Goal: Browse casually: Explore the website without a specific task or goal

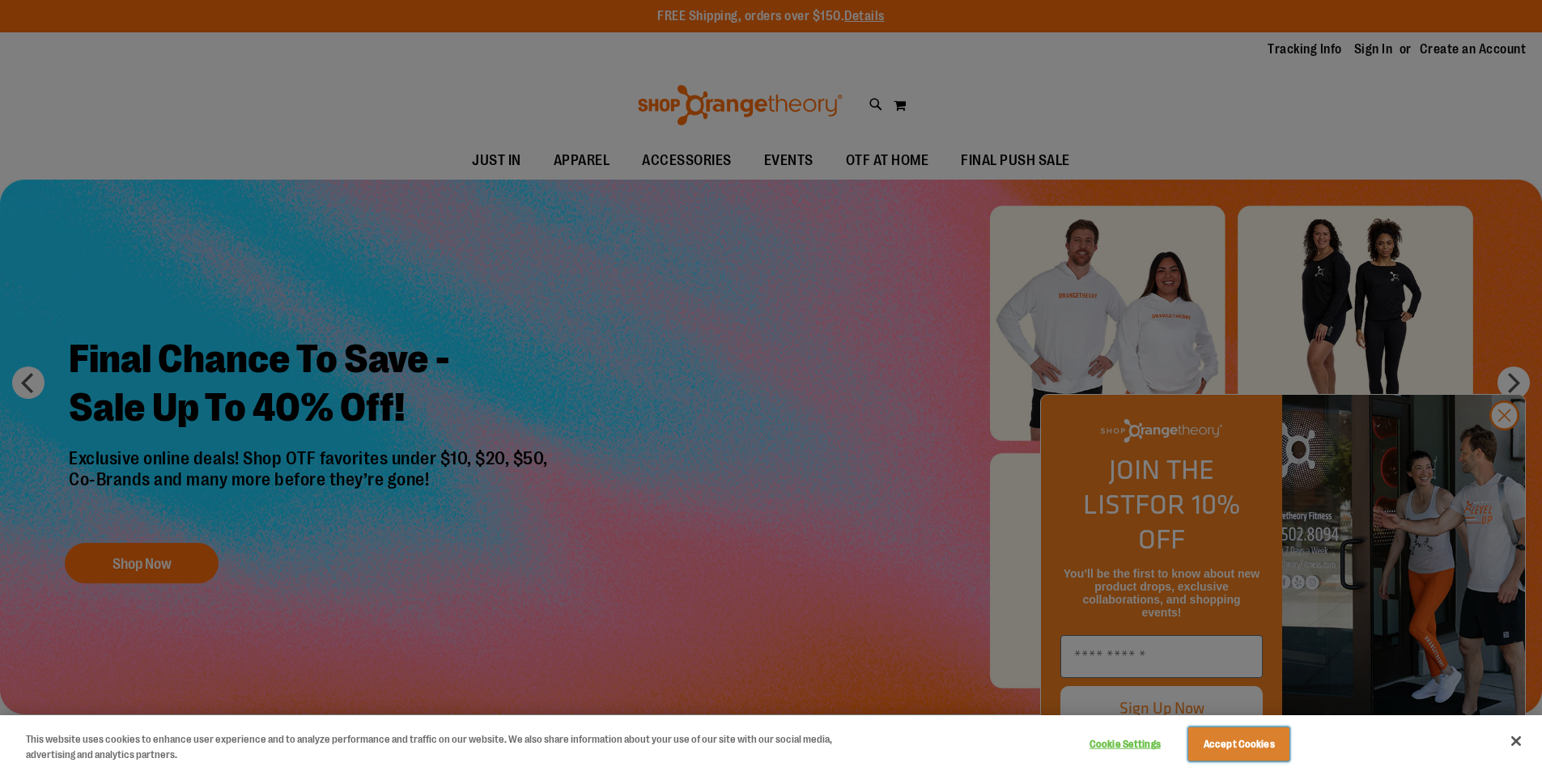
click at [1211, 761] on button "Accept Cookies" at bounding box center [1238, 745] width 101 height 34
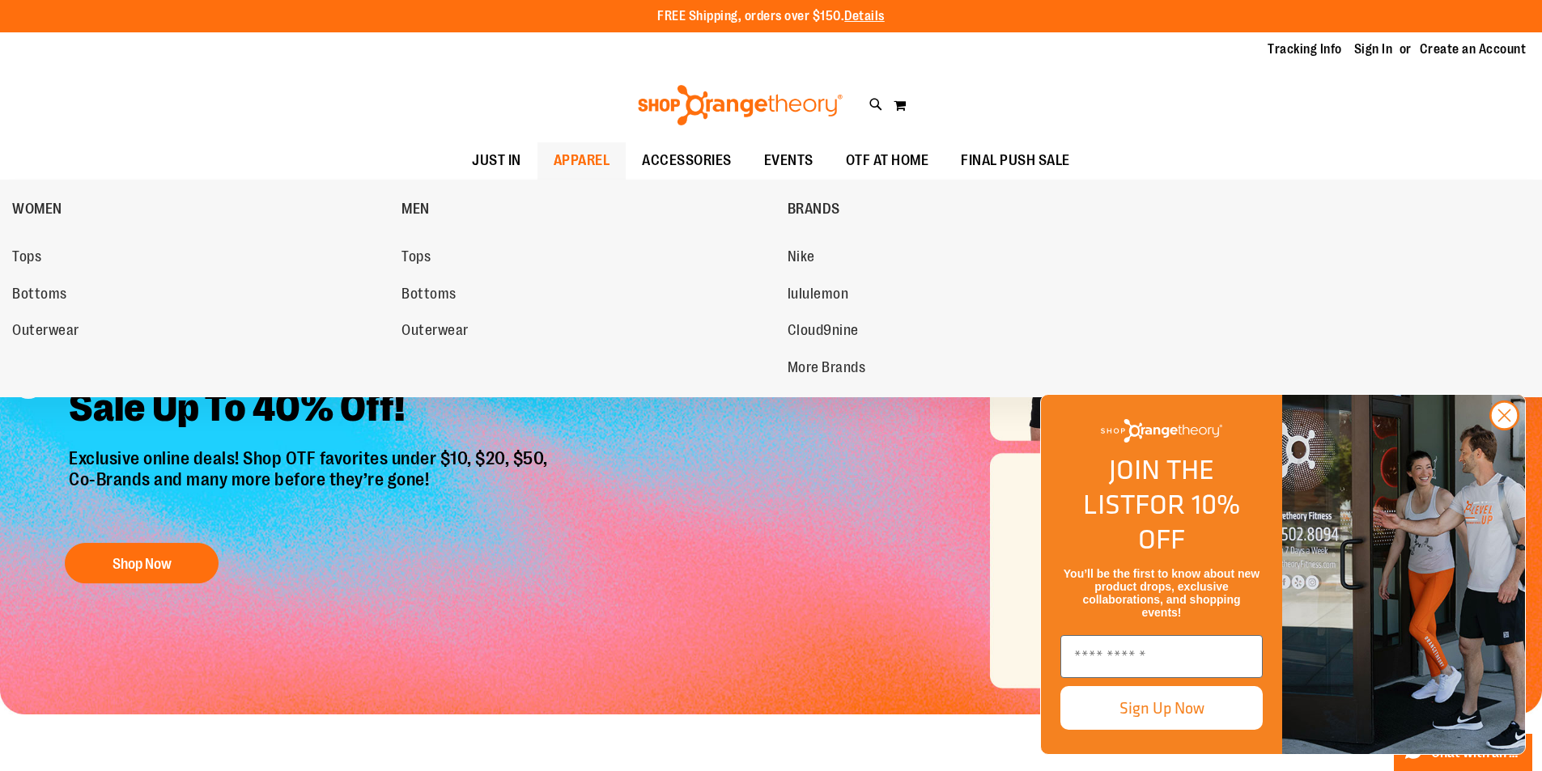
click at [577, 171] on span "APPAREL" at bounding box center [582, 160] width 57 height 36
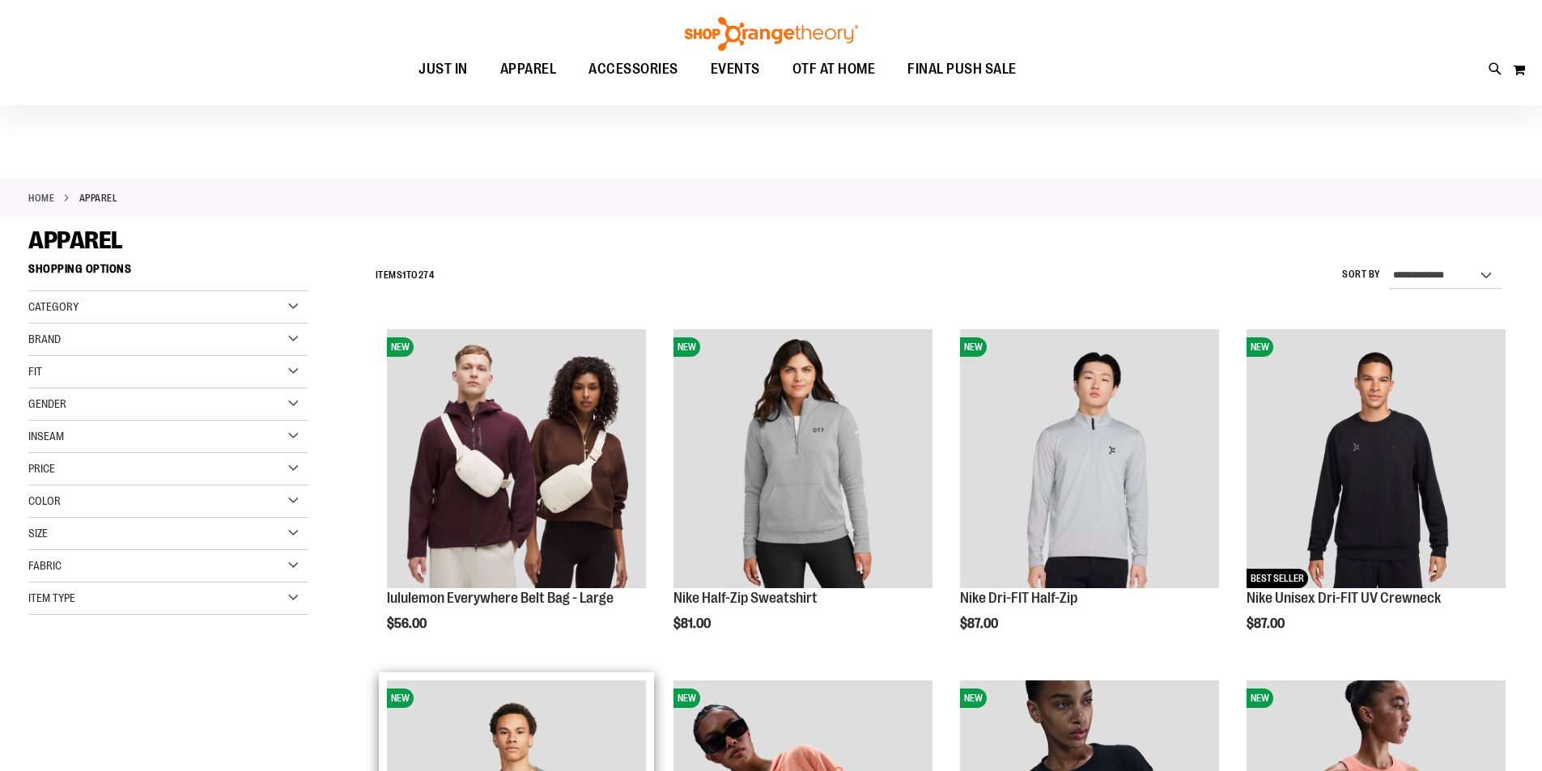
scroll to position [323, 0]
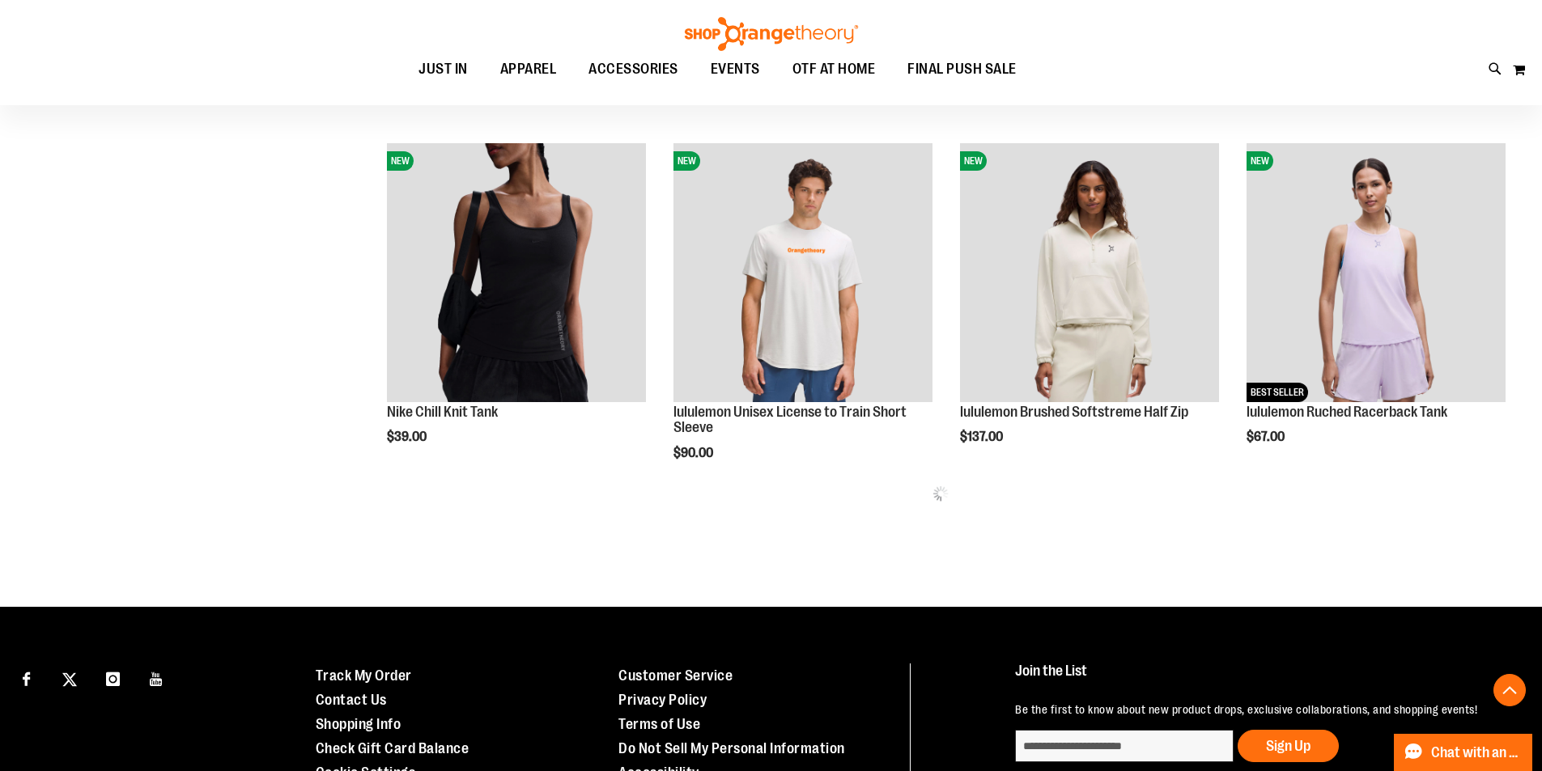
scroll to position [890, 0]
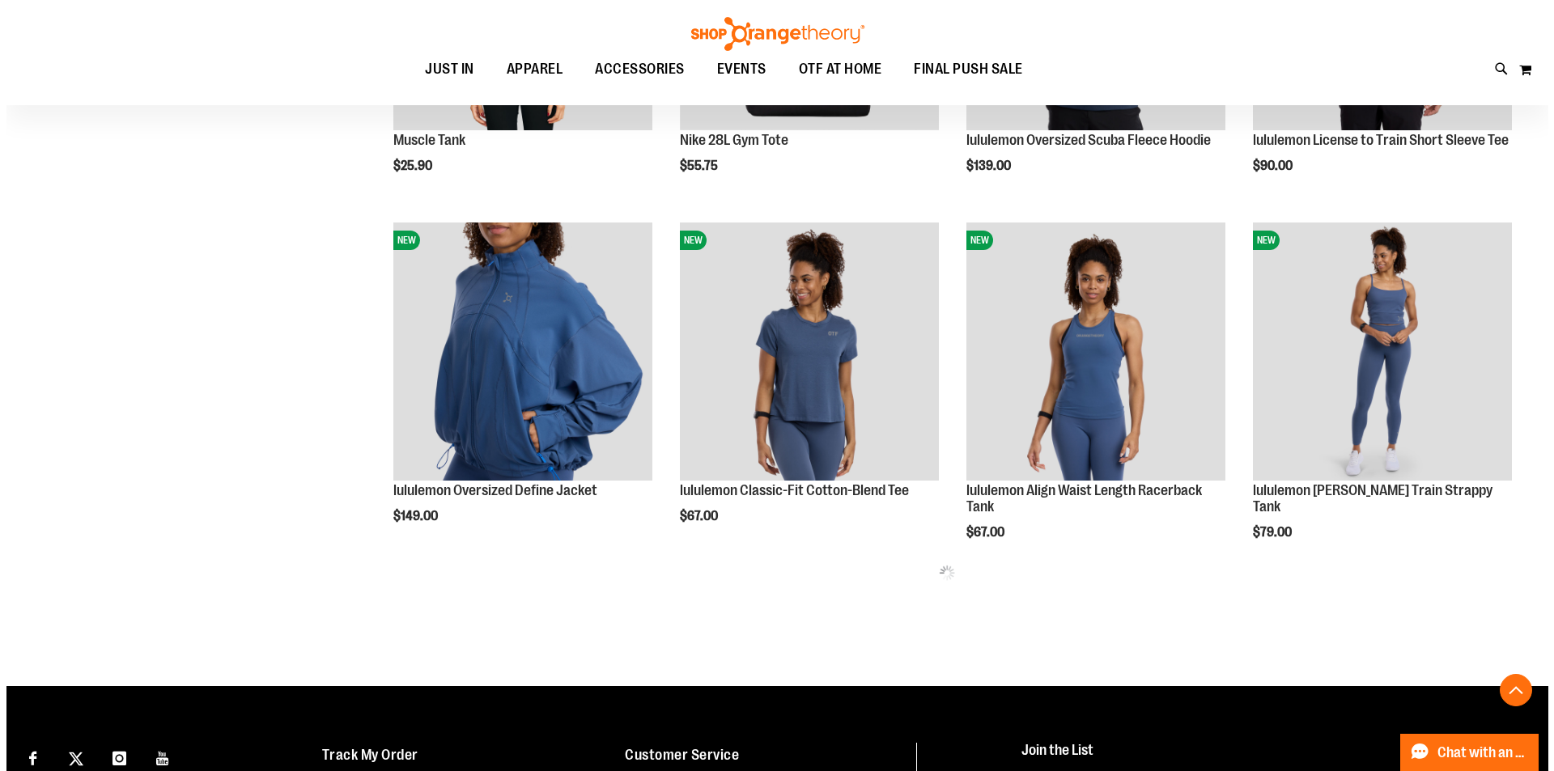
scroll to position [1861, 0]
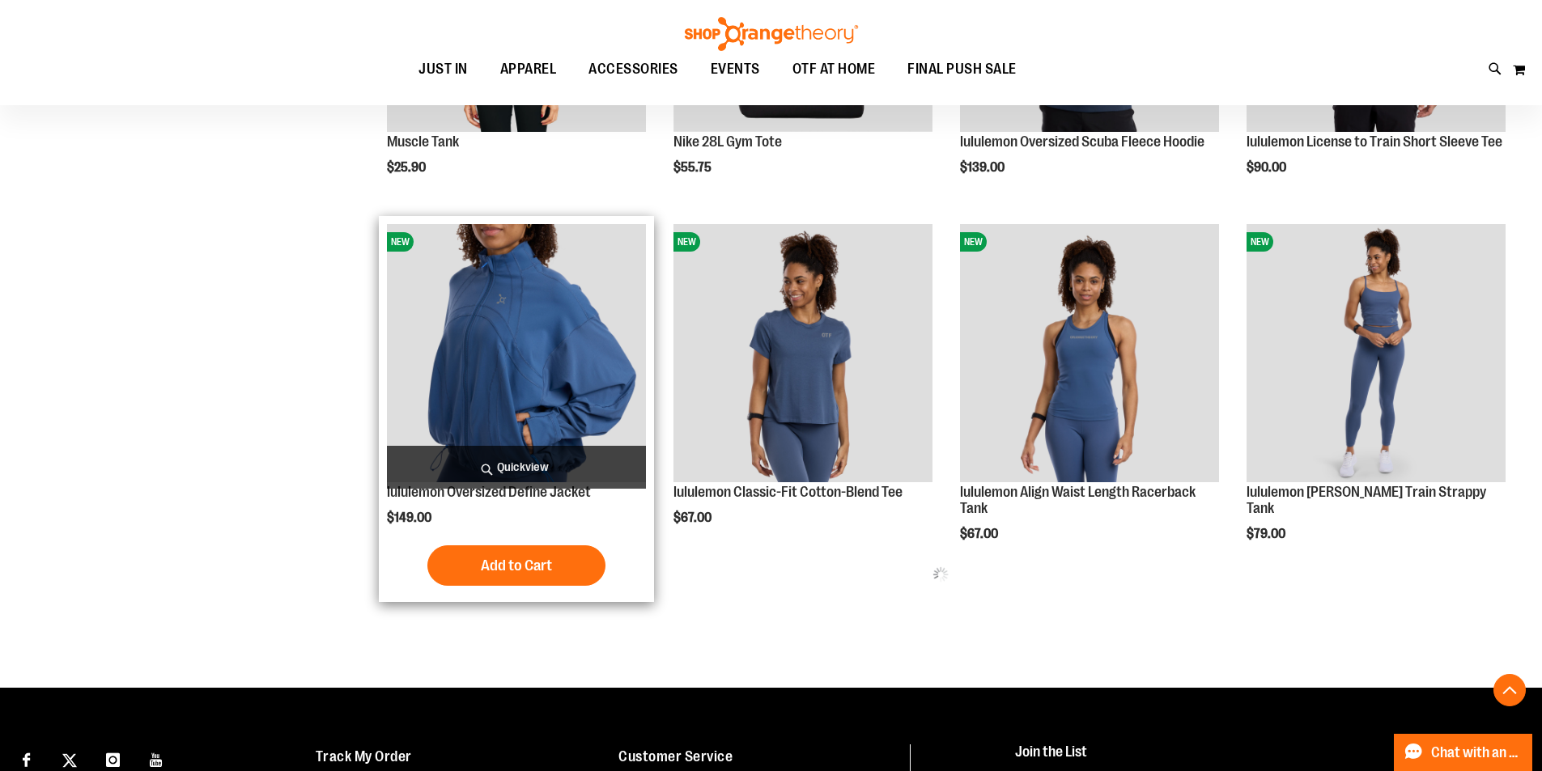
click at [496, 464] on span "Quickview" at bounding box center [516, 467] width 259 height 43
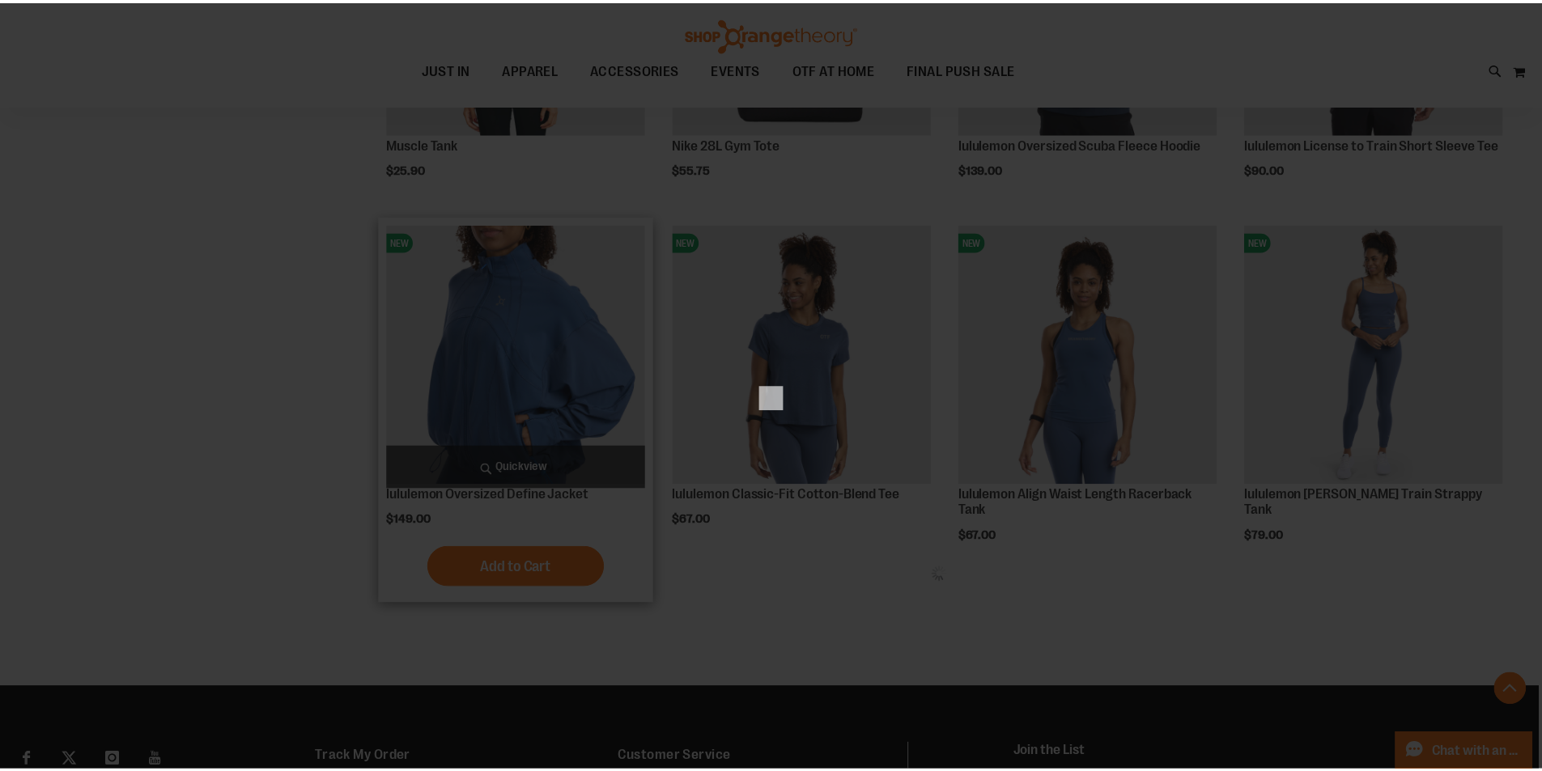
scroll to position [0, 0]
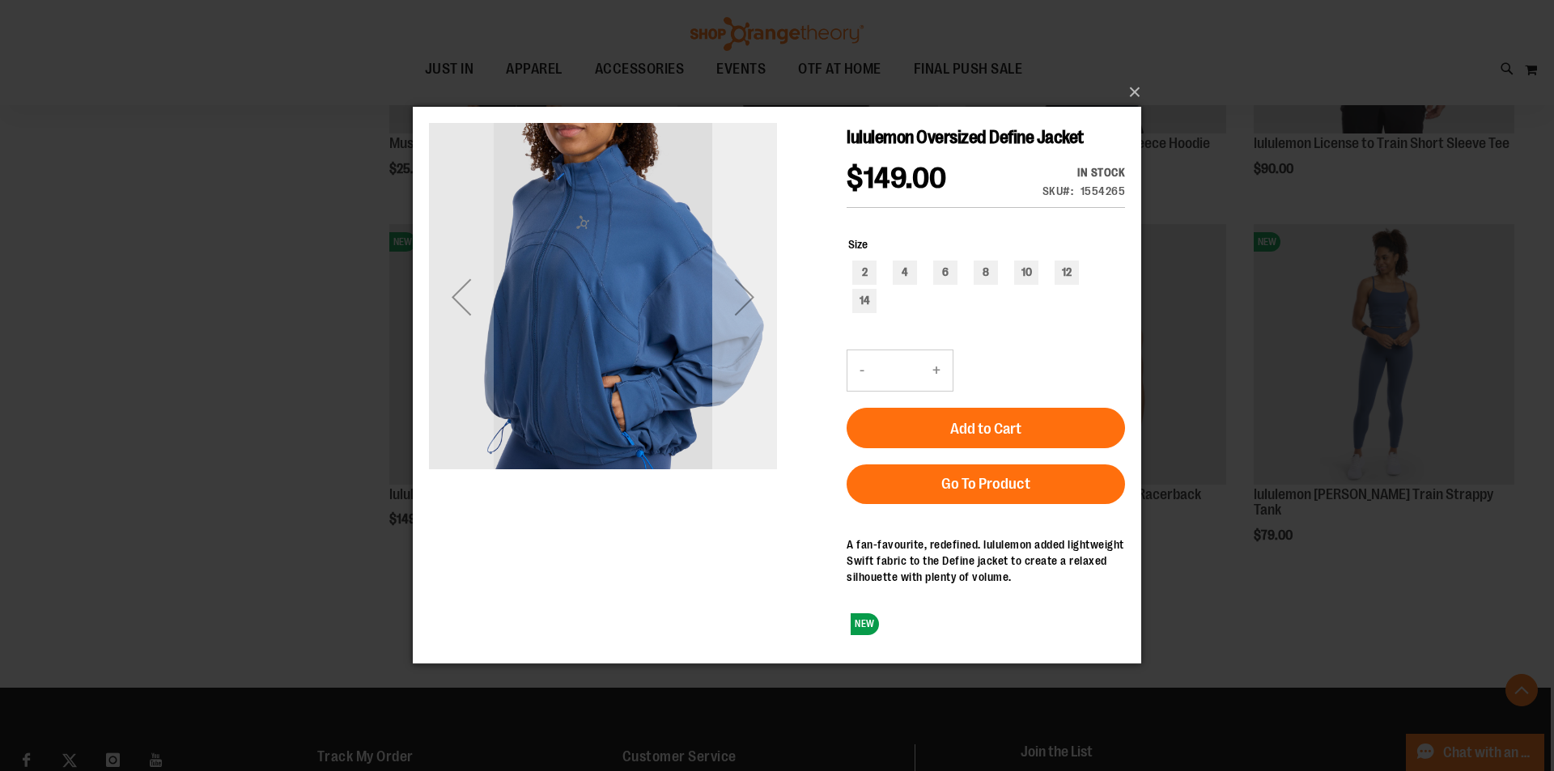
click at [748, 317] on div "Next" at bounding box center [744, 297] width 65 height 65
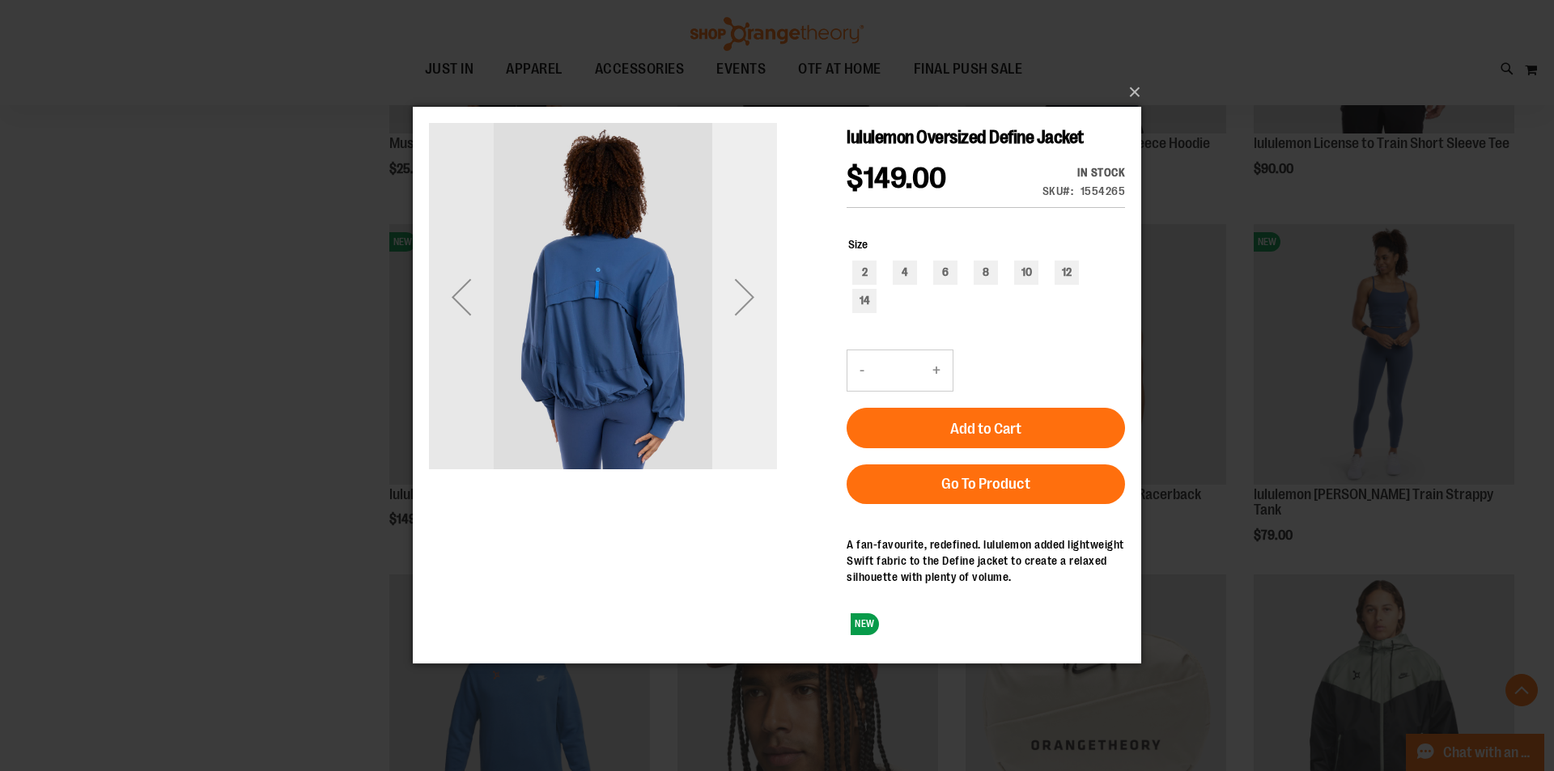
click at [748, 317] on div "Next" at bounding box center [744, 297] width 65 height 65
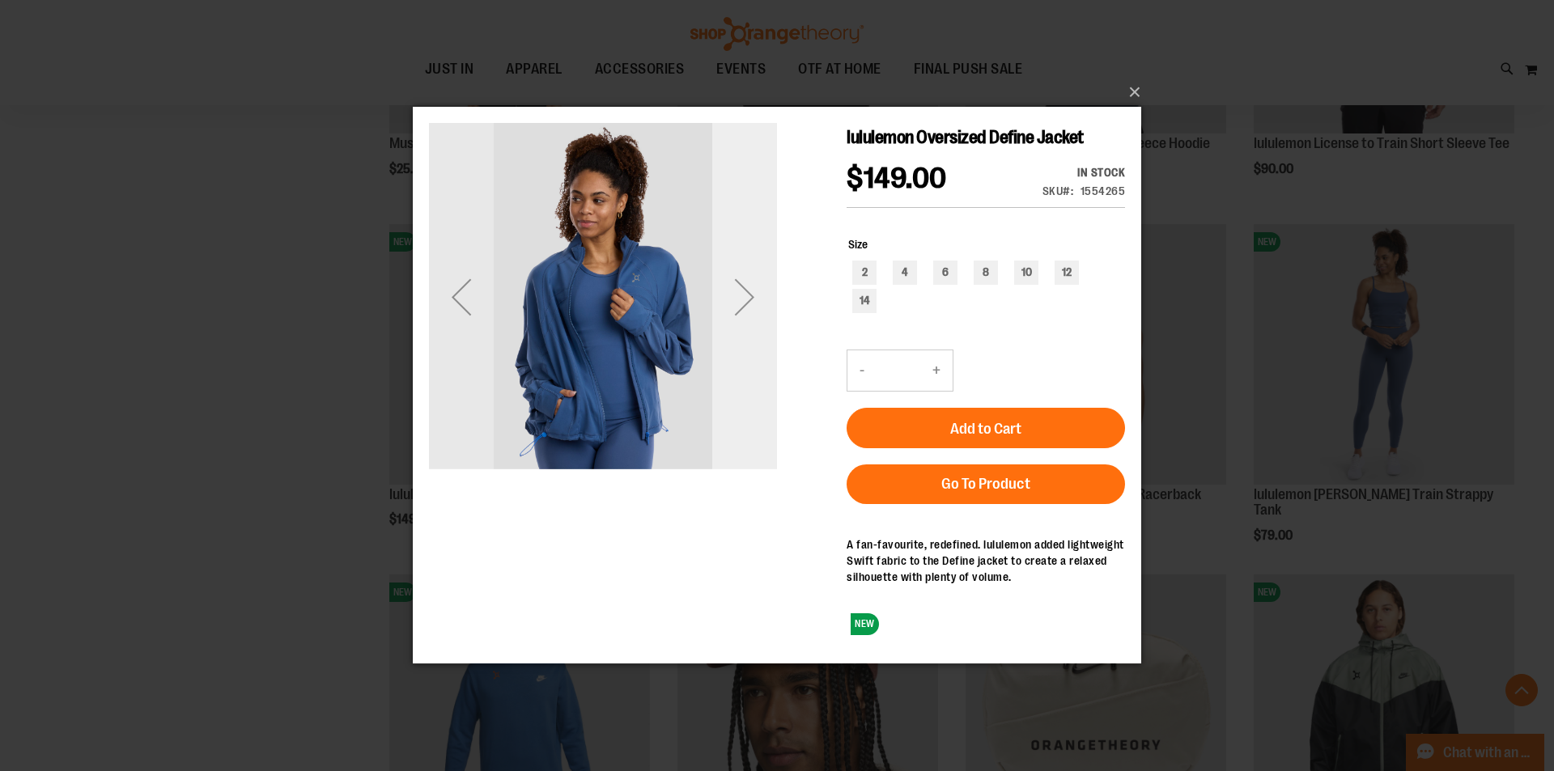
click at [748, 317] on div "Next" at bounding box center [744, 297] width 65 height 65
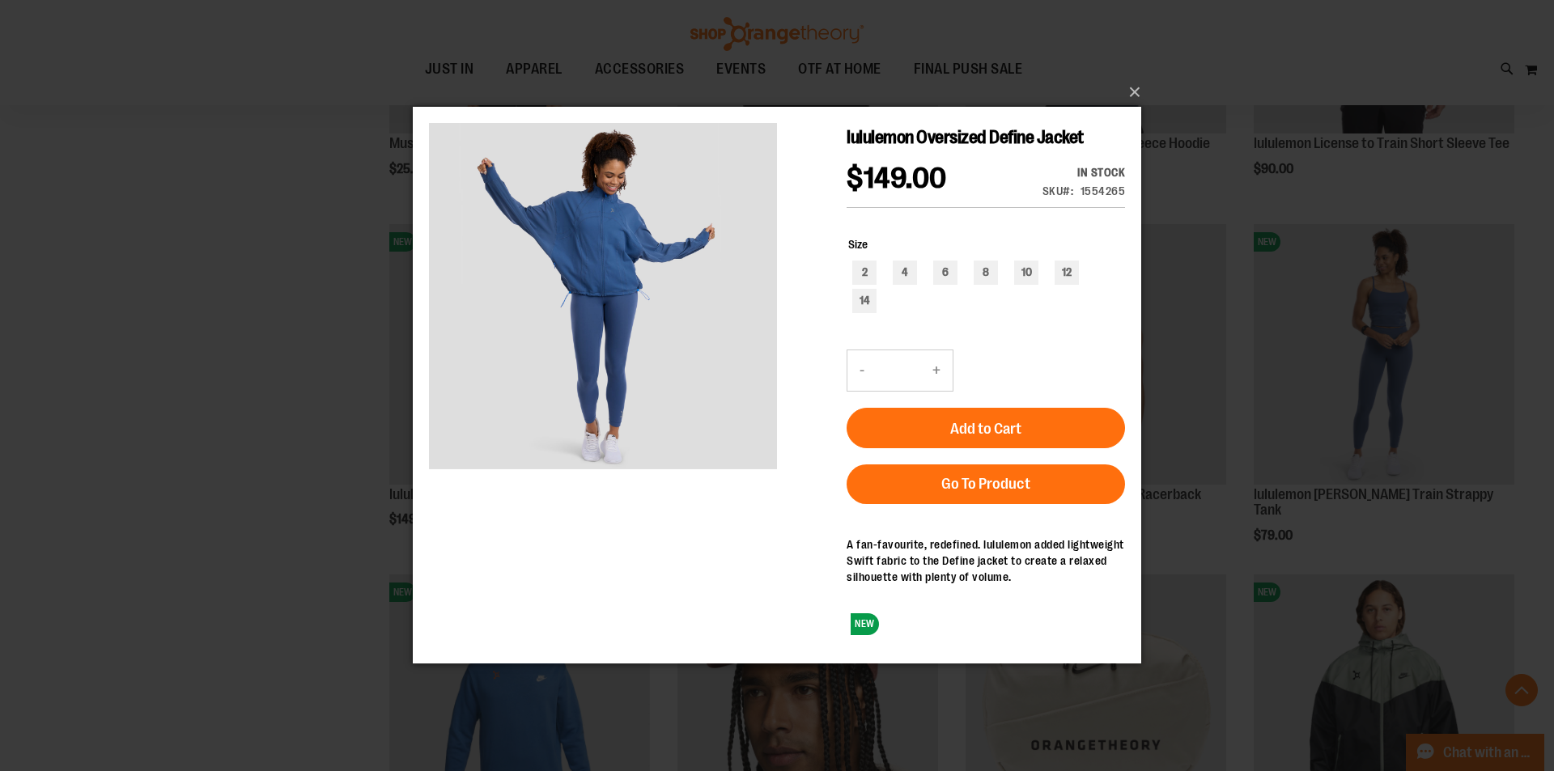
click at [382, 402] on div "×" at bounding box center [777, 385] width 1554 height 771
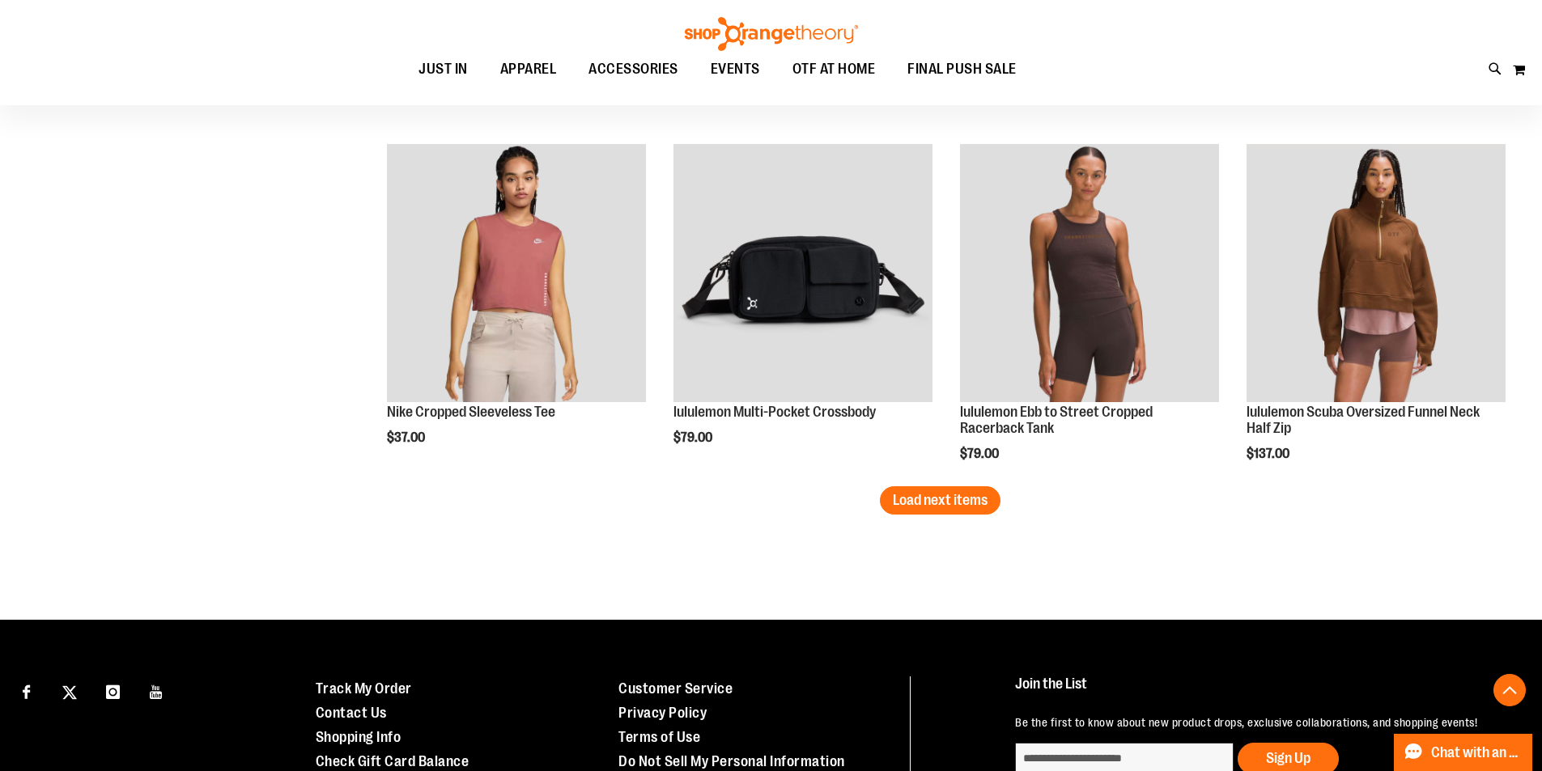
scroll to position [3075, 0]
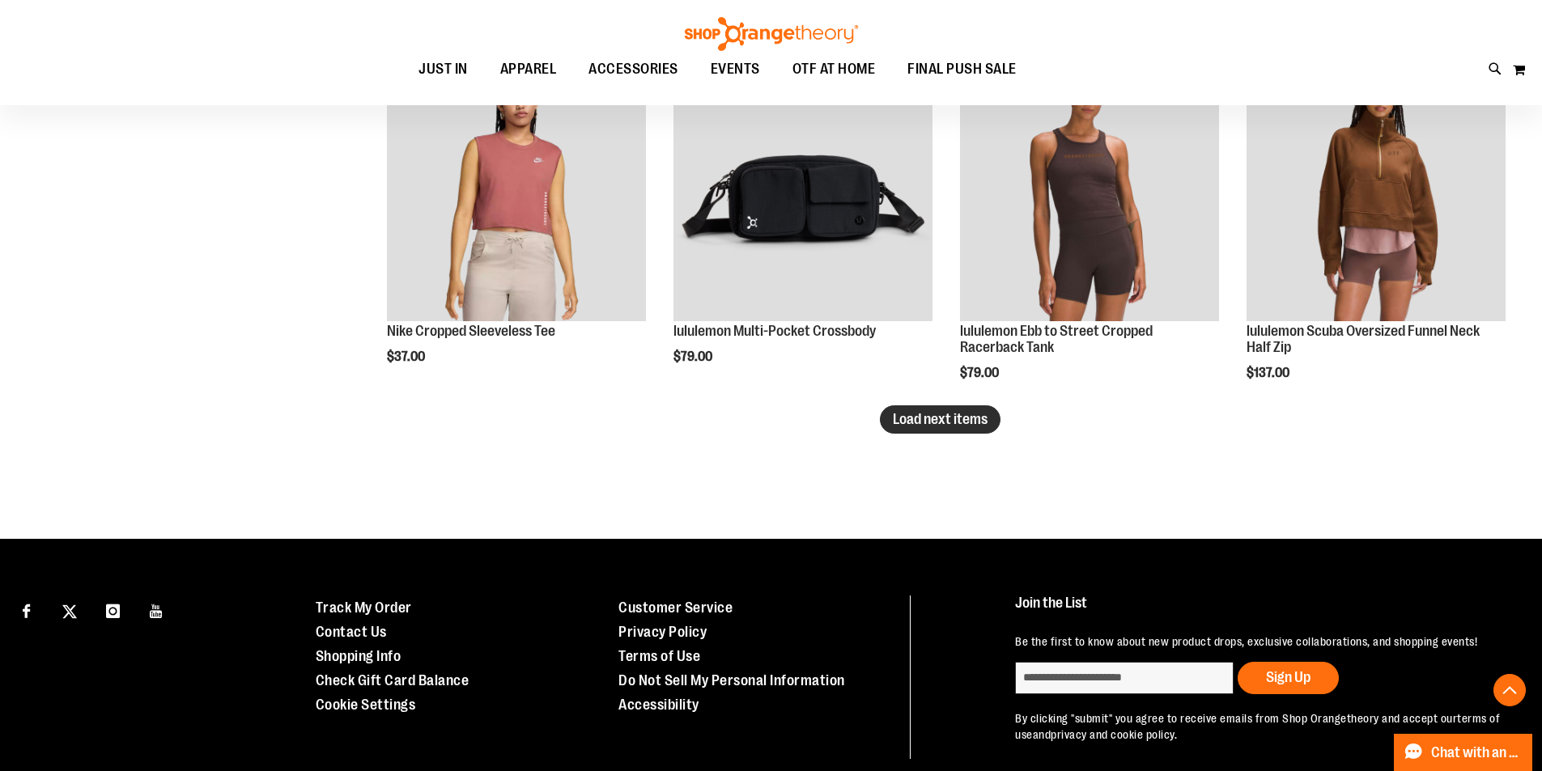
click at [933, 417] on span "Load next items" at bounding box center [940, 419] width 95 height 16
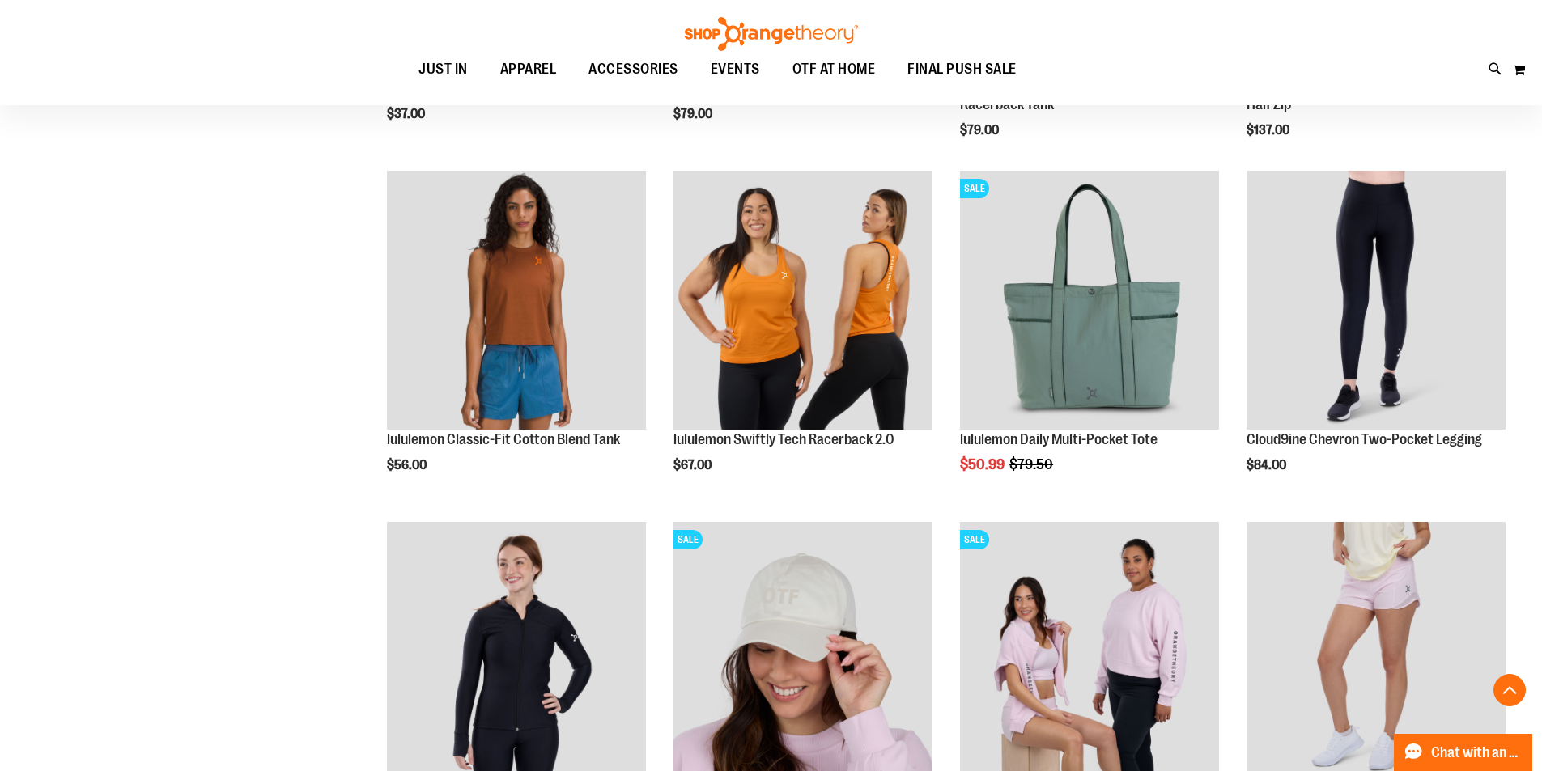
scroll to position [3642, 0]
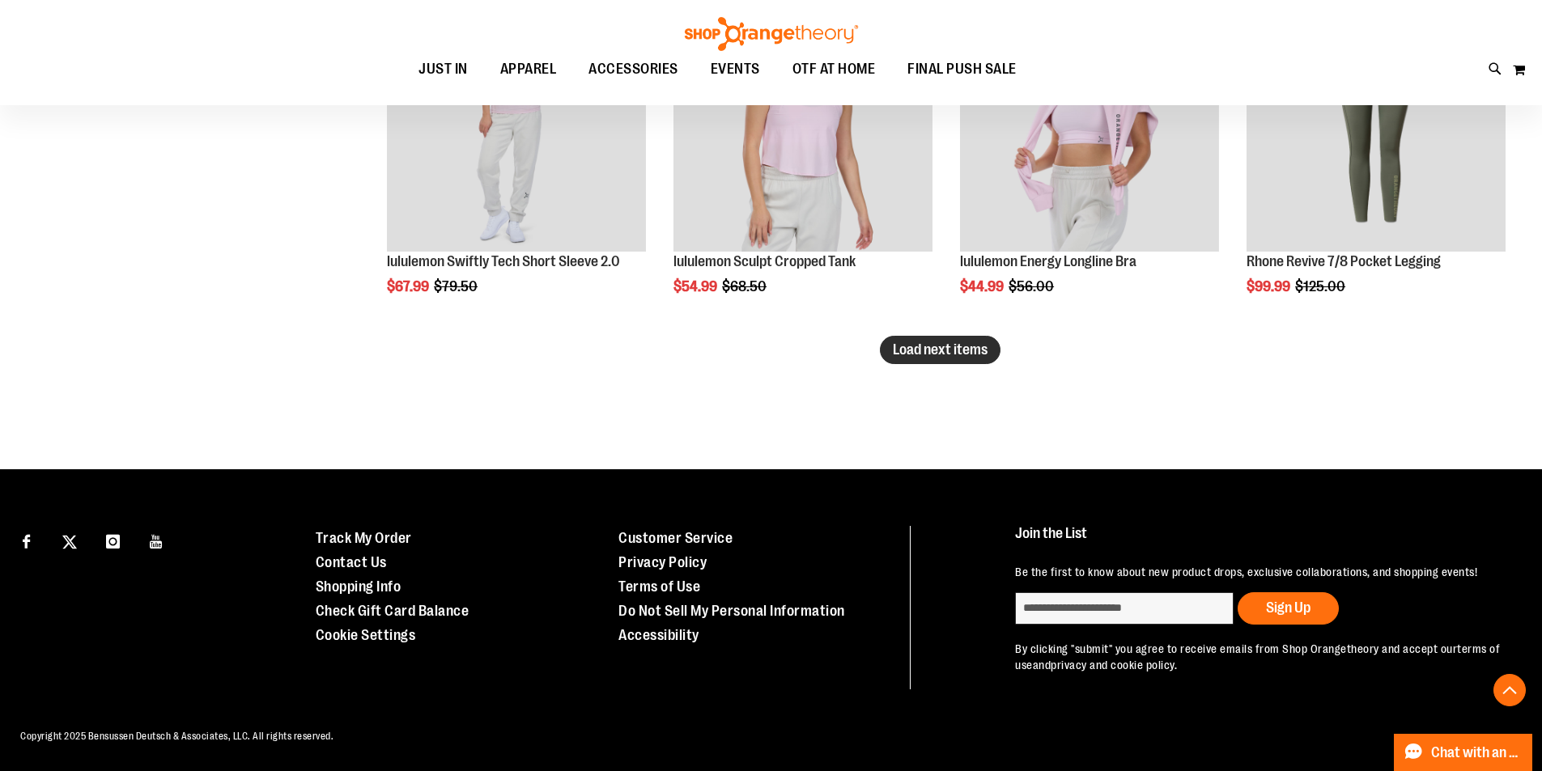
click at [901, 345] on span "Load next items" at bounding box center [940, 350] width 95 height 16
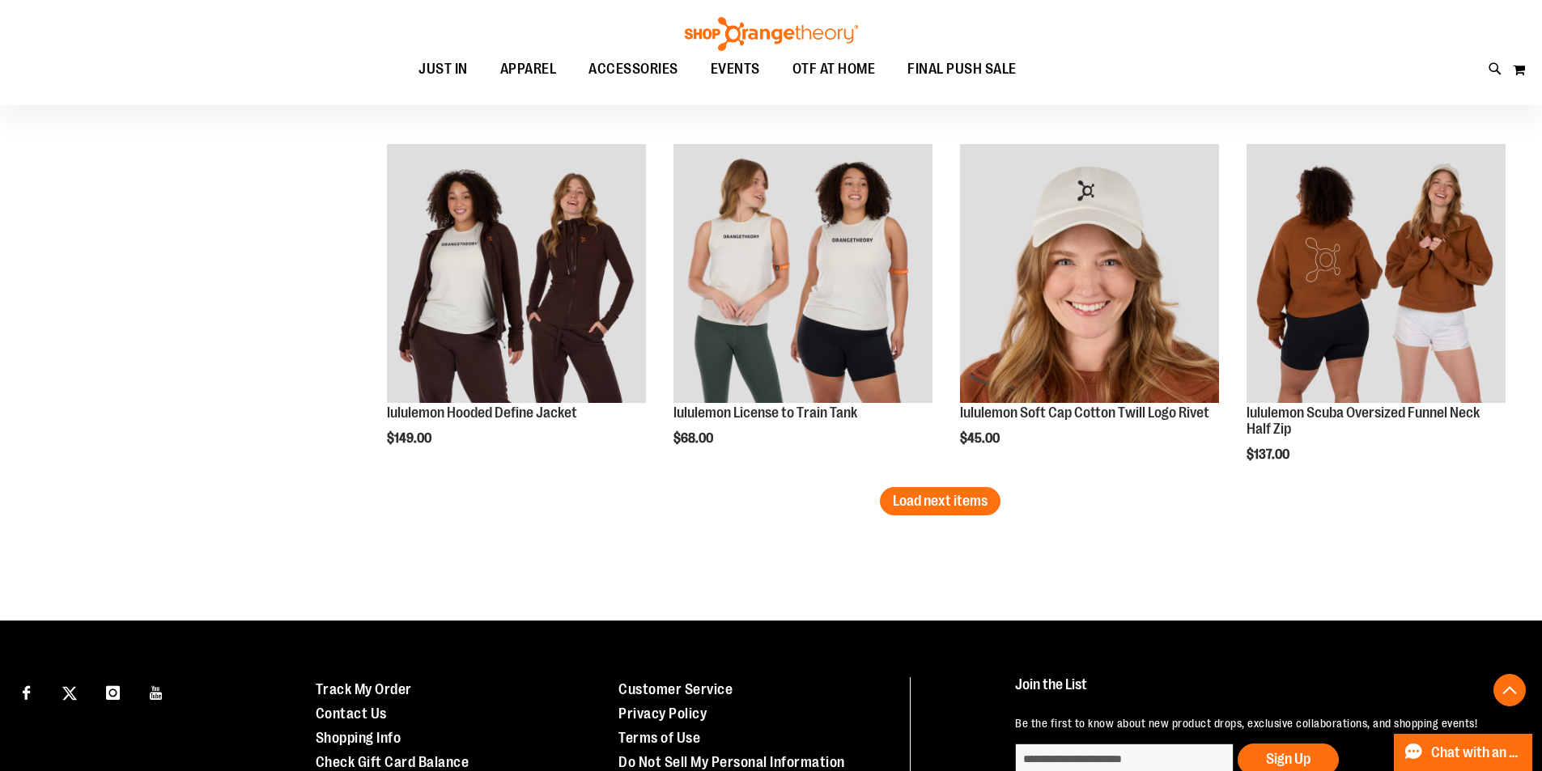
scroll to position [5251, 0]
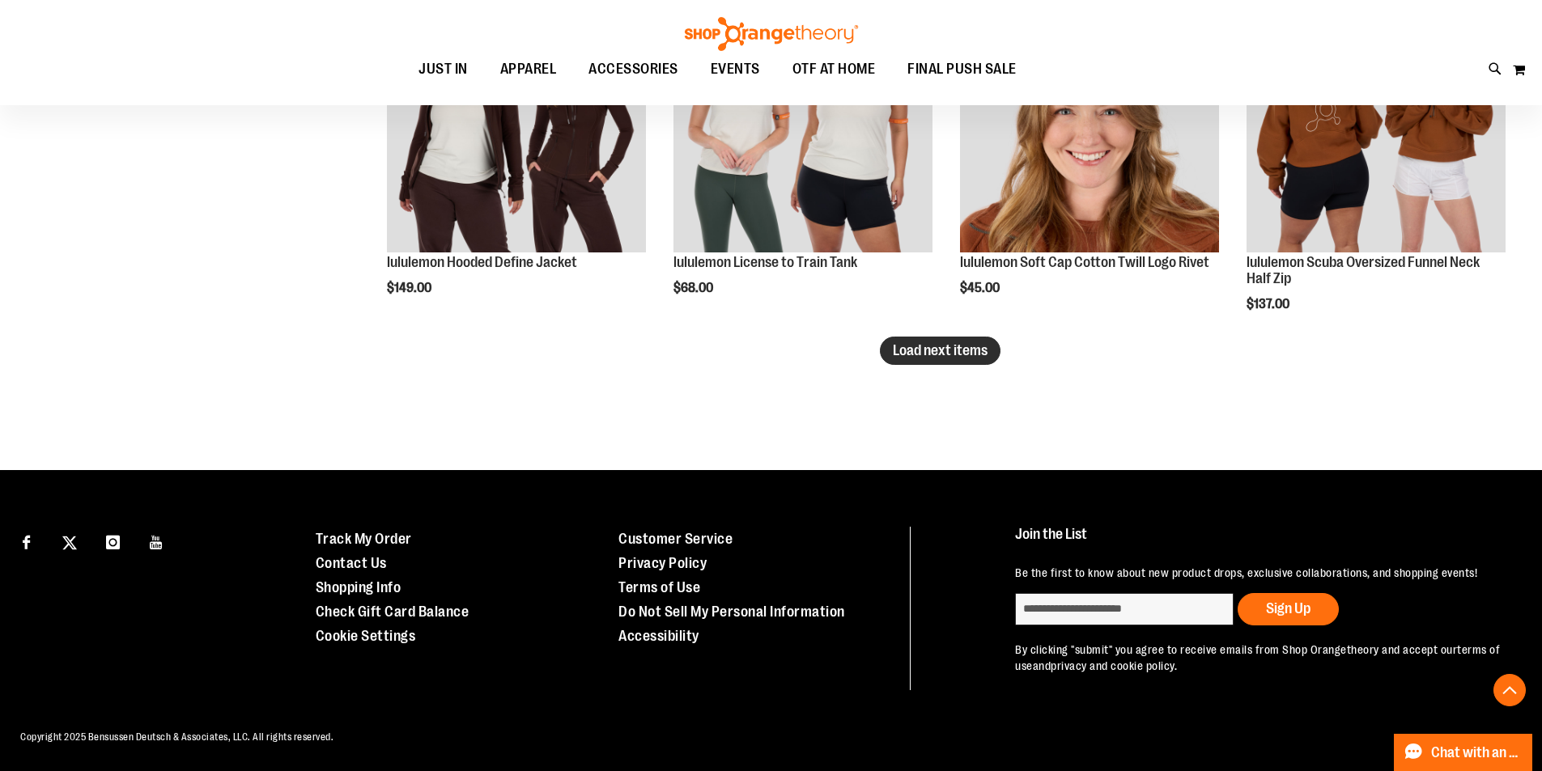
click at [925, 355] on span "Load next items" at bounding box center [940, 350] width 95 height 16
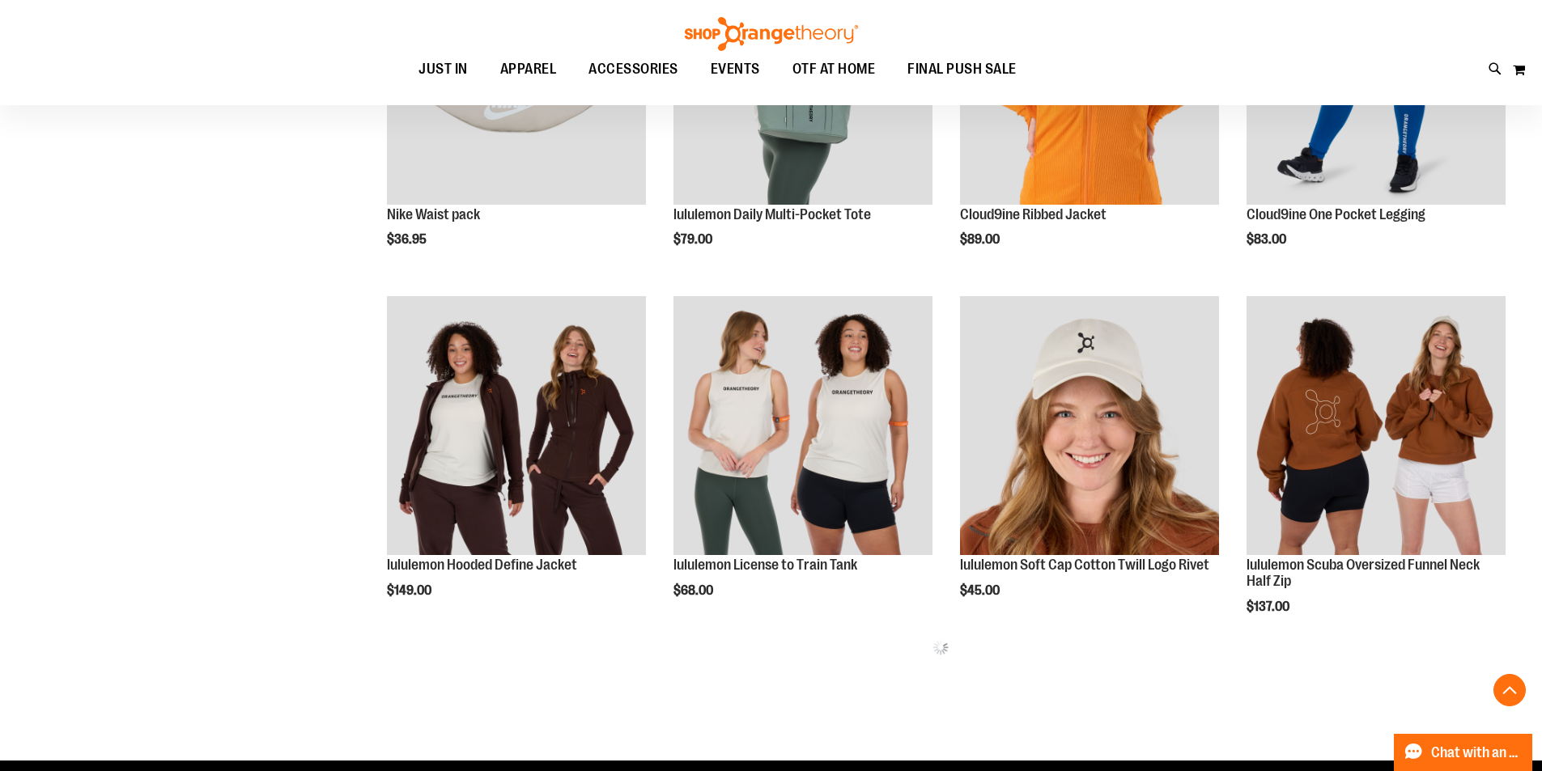
scroll to position [4915, 0]
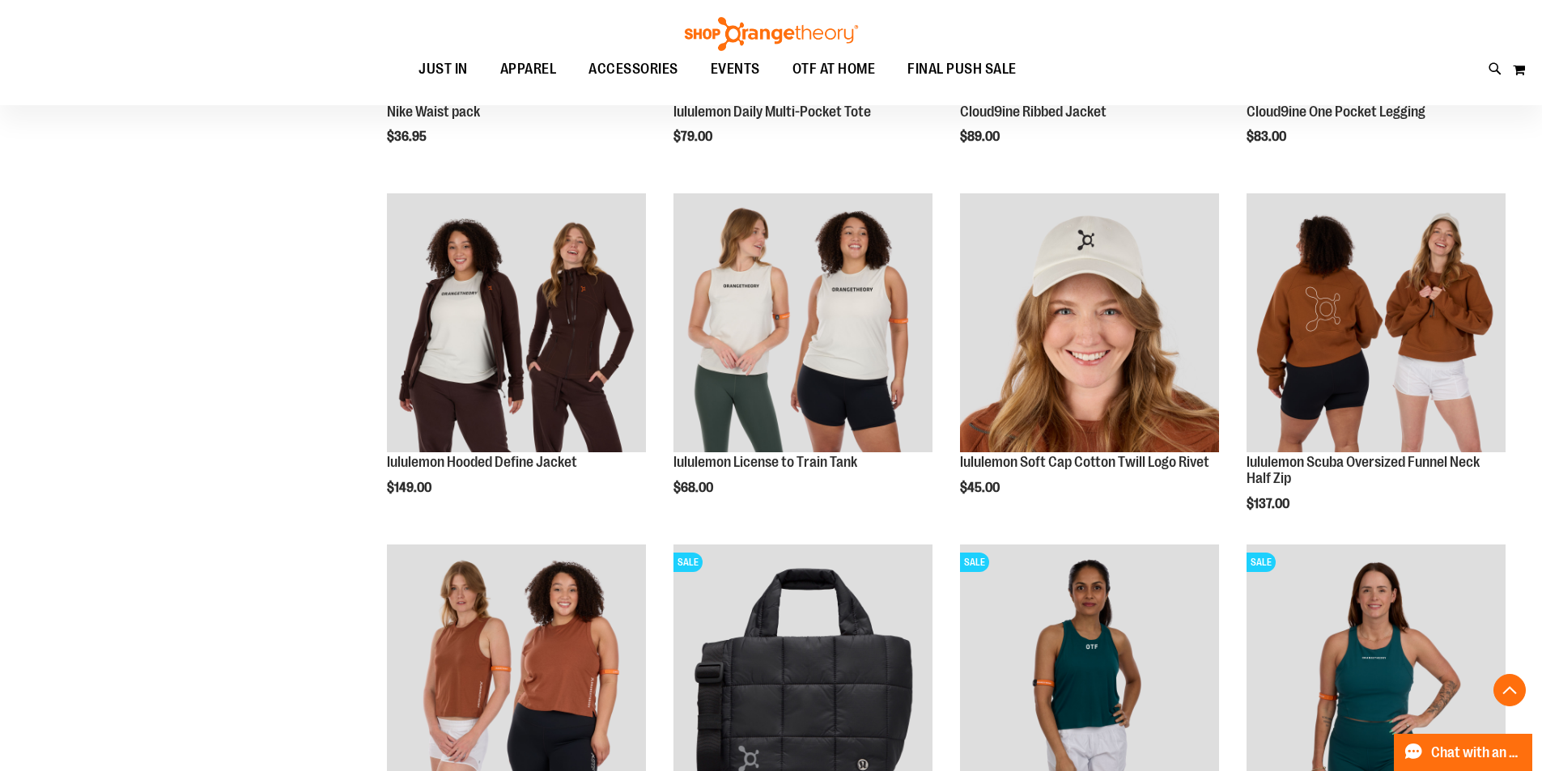
scroll to position [5158, 0]
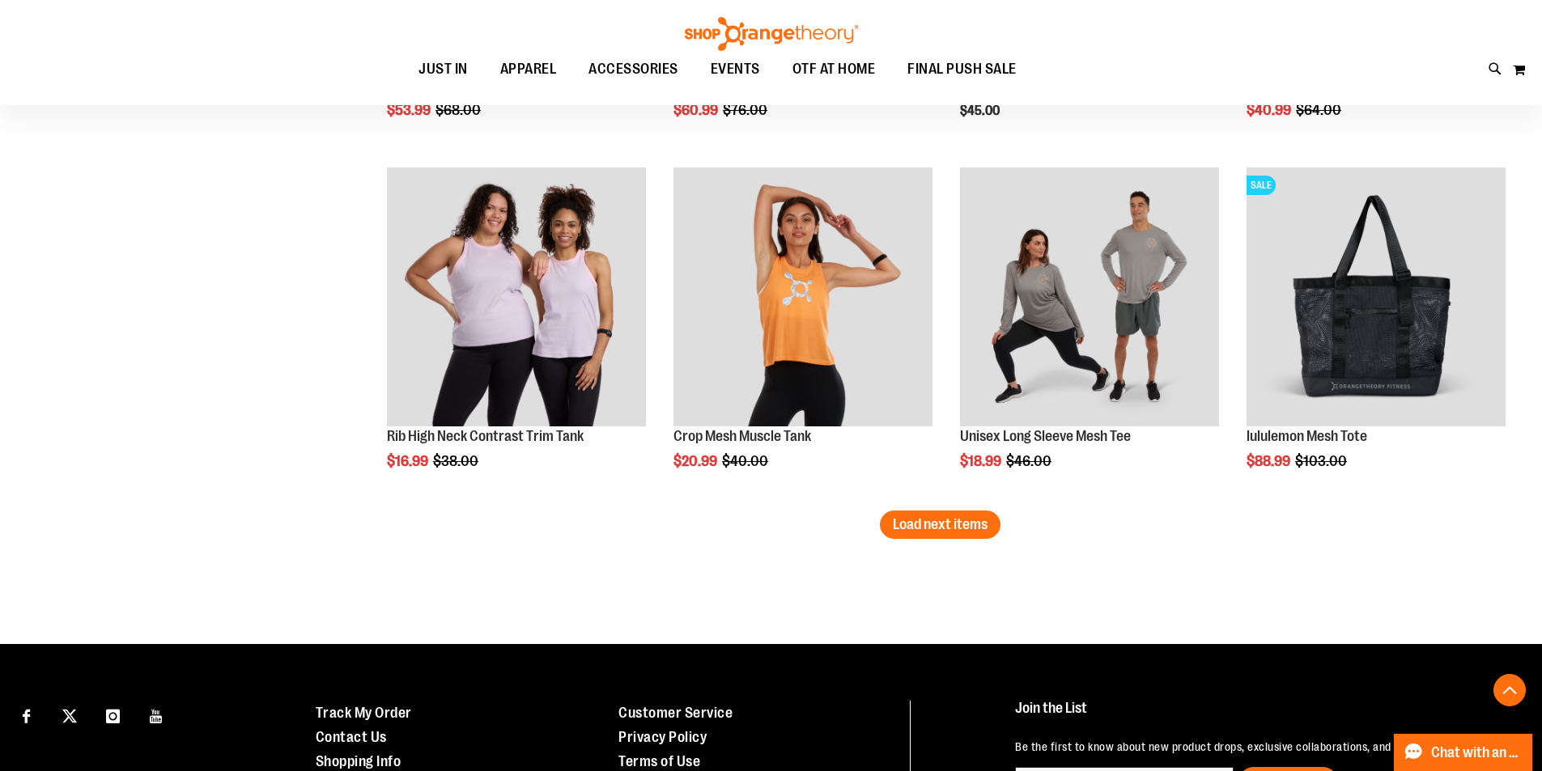
scroll to position [6305, 0]
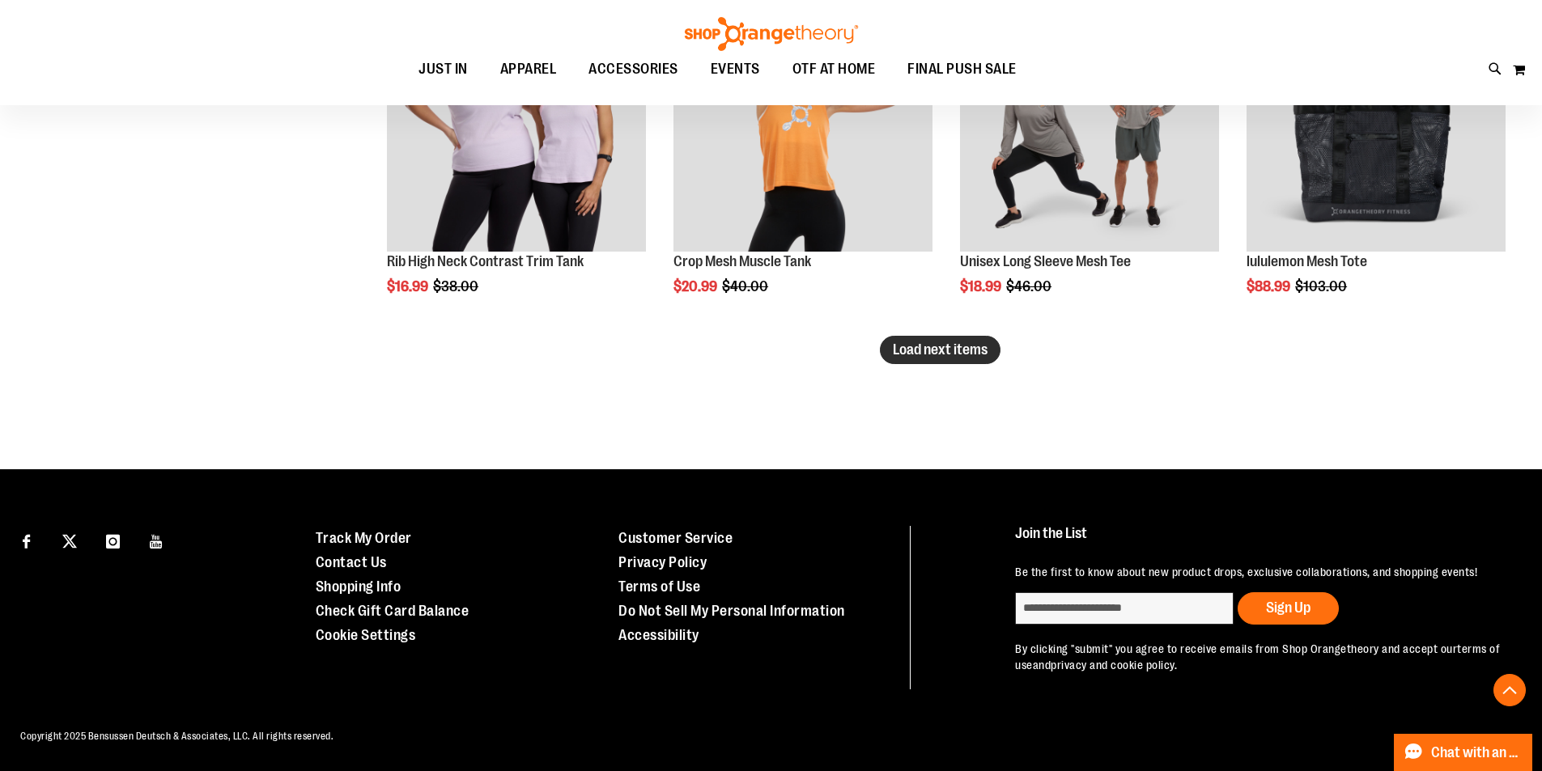
click at [928, 350] on span "Load next items" at bounding box center [940, 350] width 95 height 16
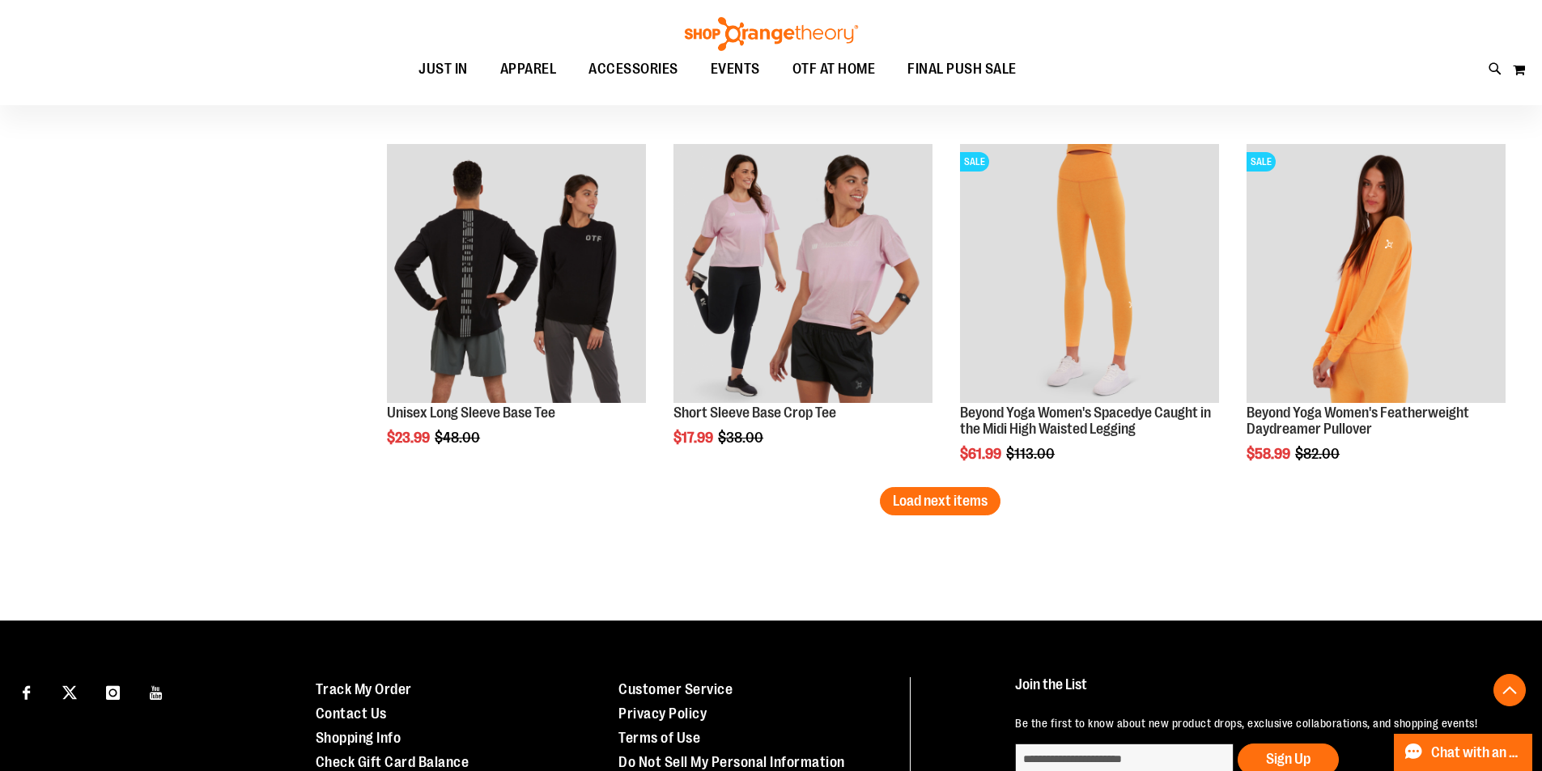
scroll to position [7357, 0]
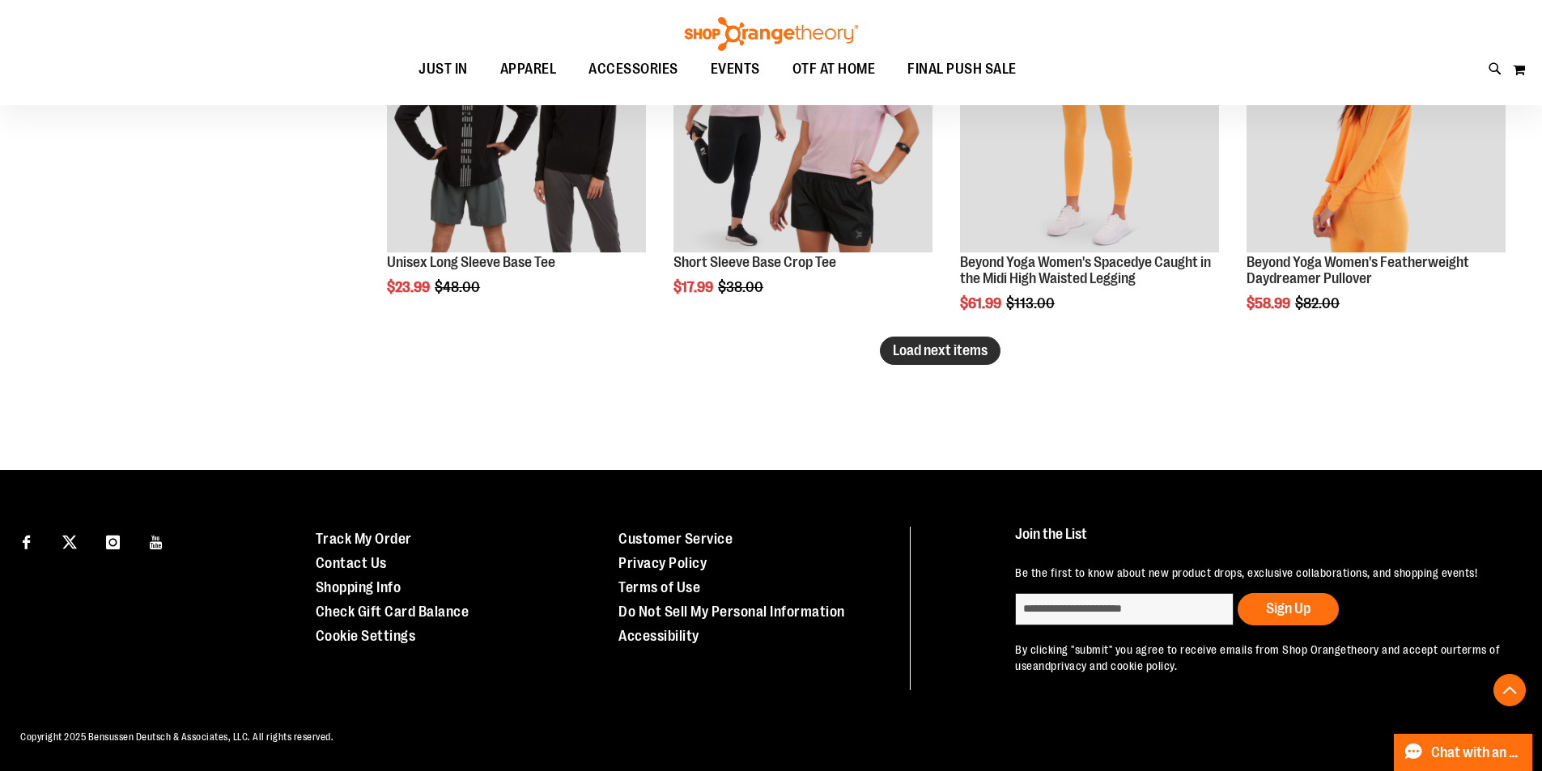
click at [946, 346] on span "Load next items" at bounding box center [940, 350] width 95 height 16
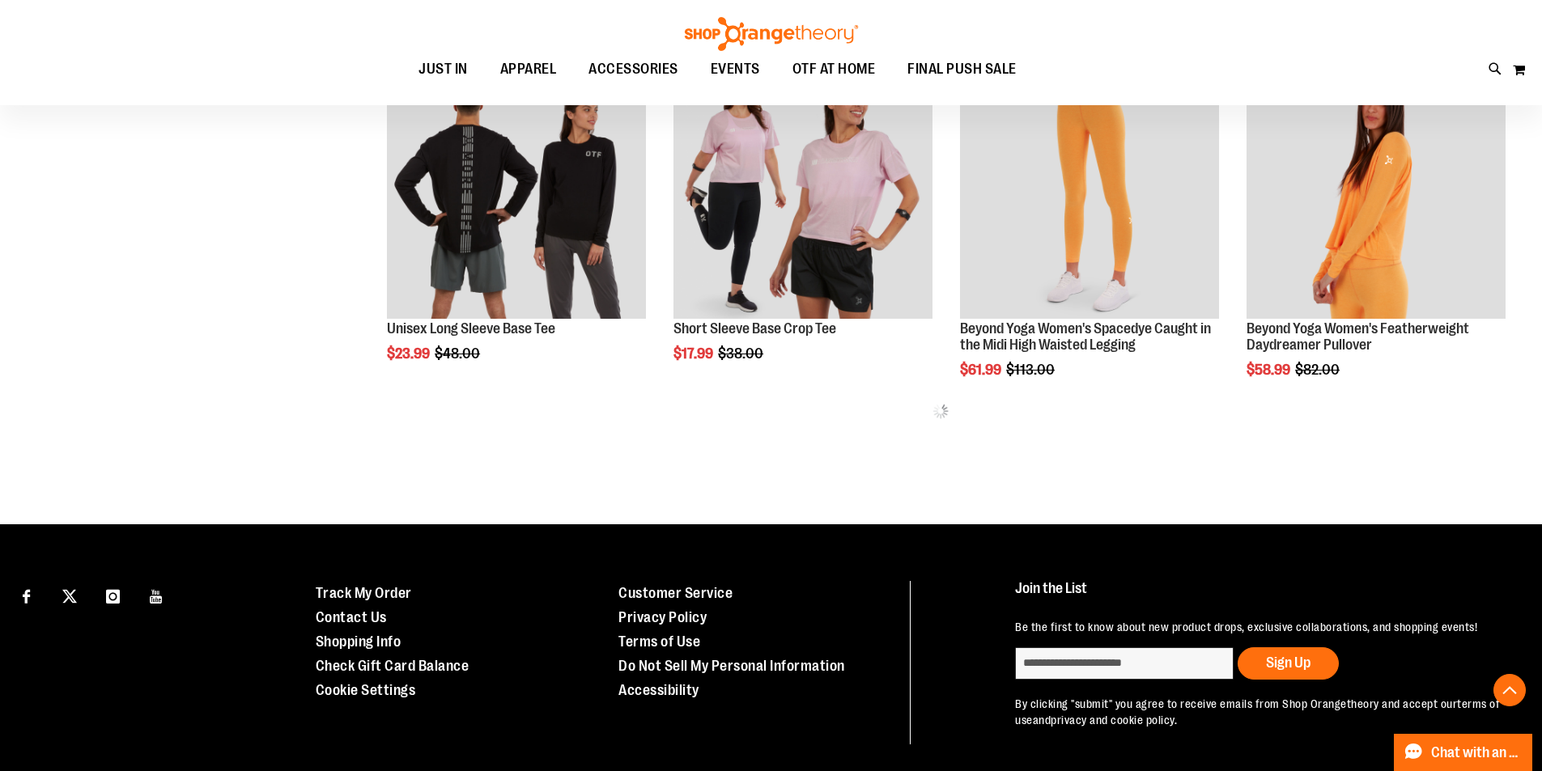
scroll to position [7103, 0]
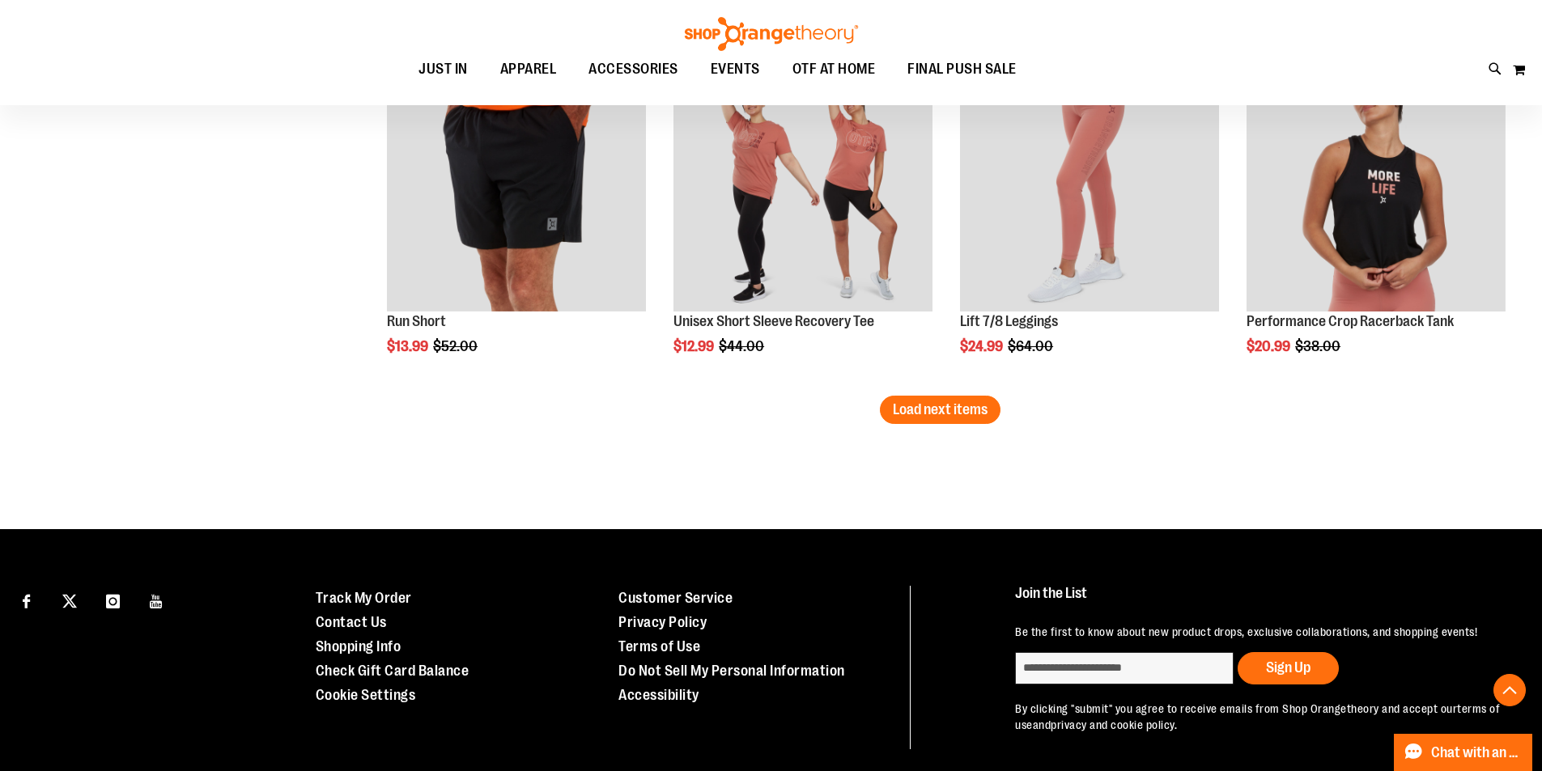
scroll to position [8398, 0]
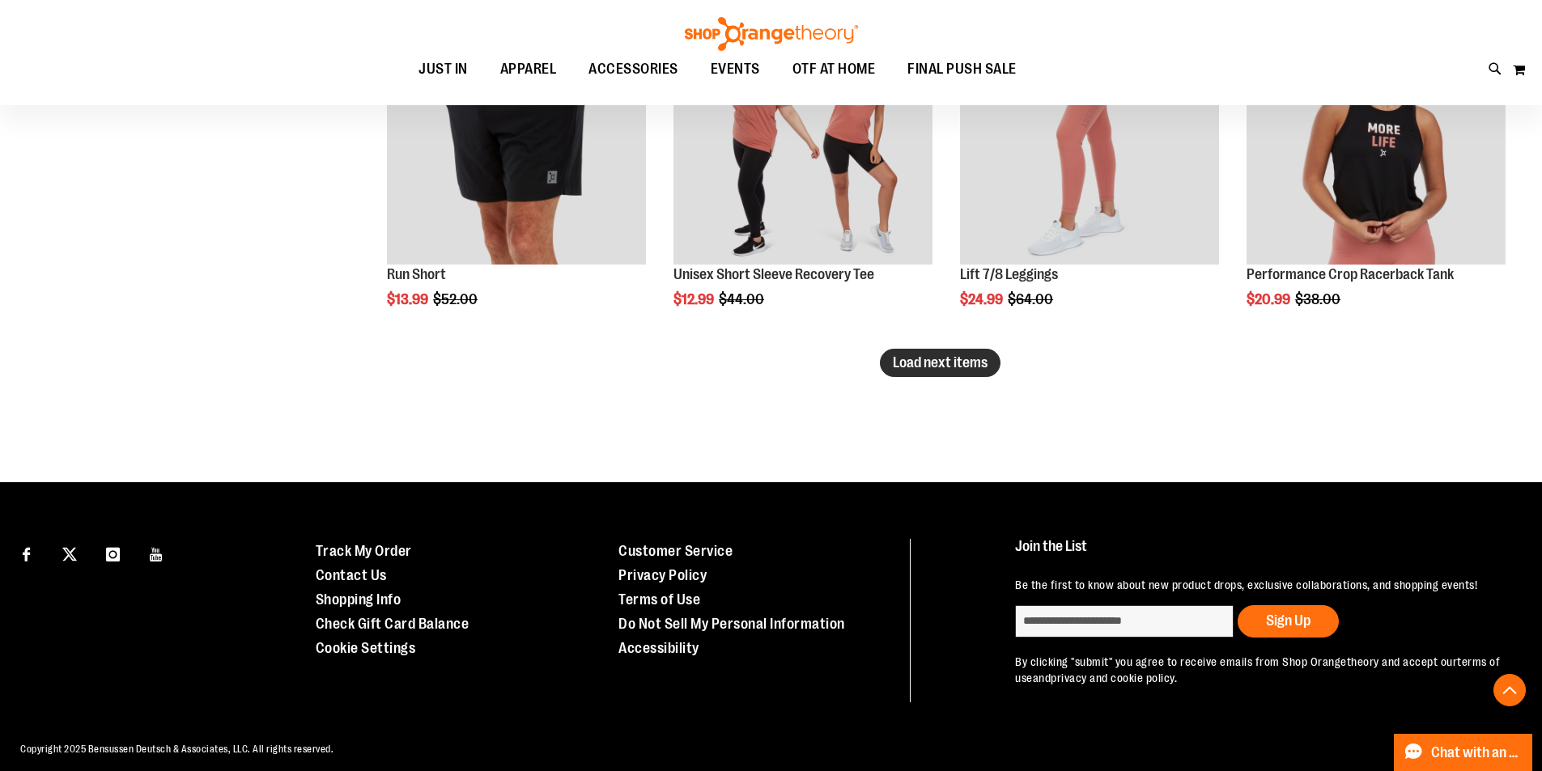
click at [924, 361] on span "Load next items" at bounding box center [940, 363] width 95 height 16
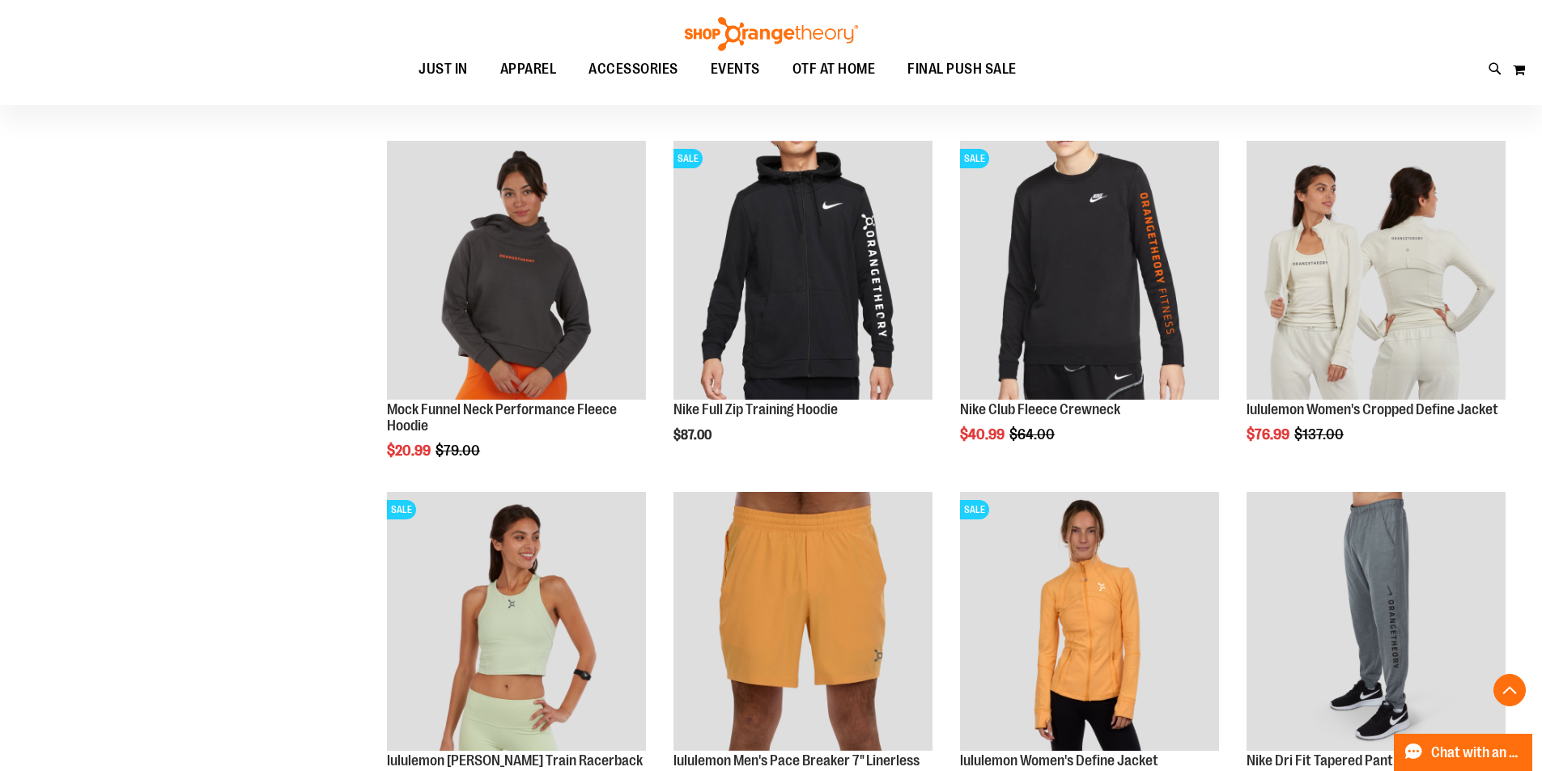
scroll to position [9207, 0]
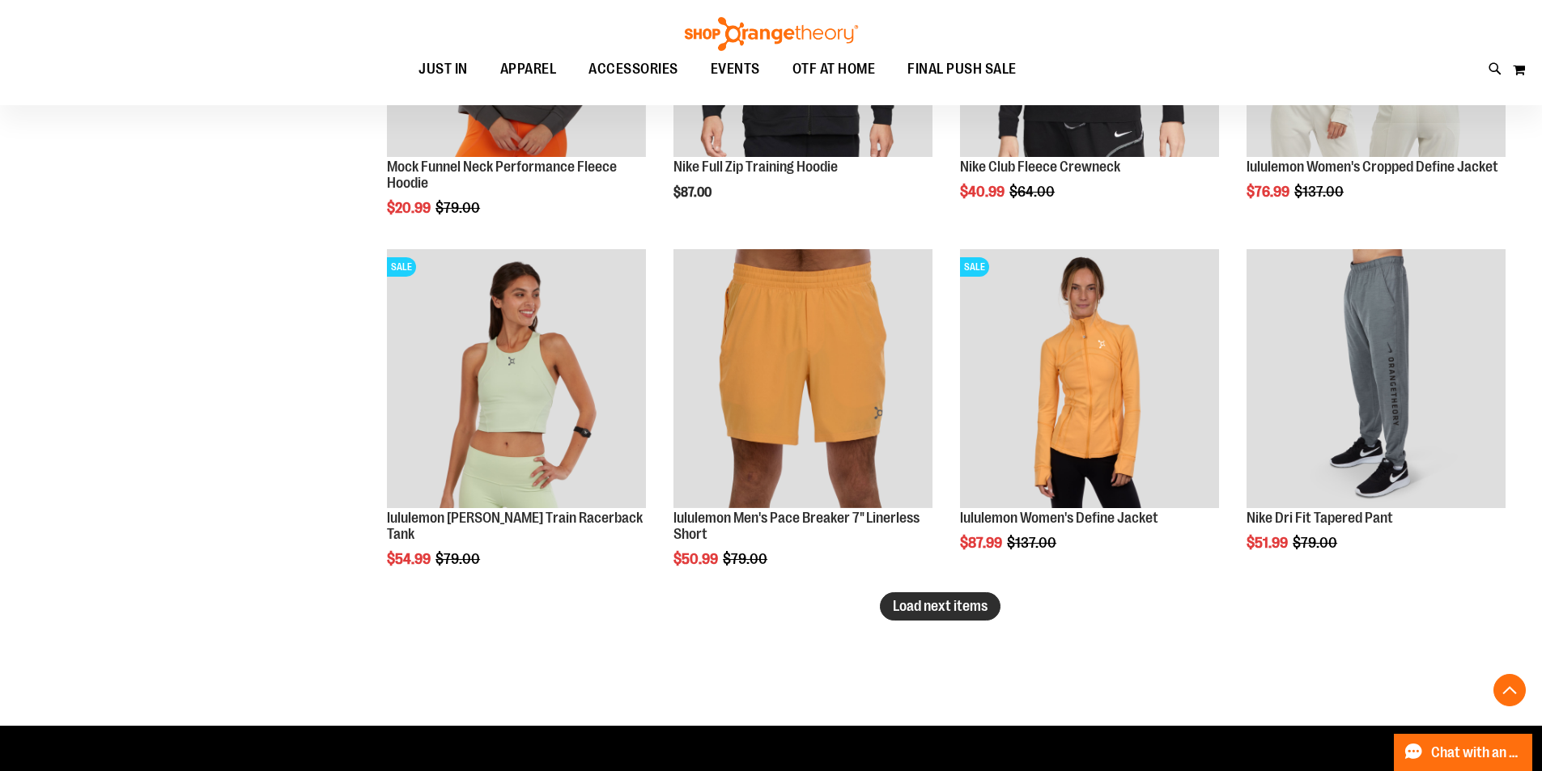
click at [988, 608] on button "Load next items" at bounding box center [940, 607] width 121 height 28
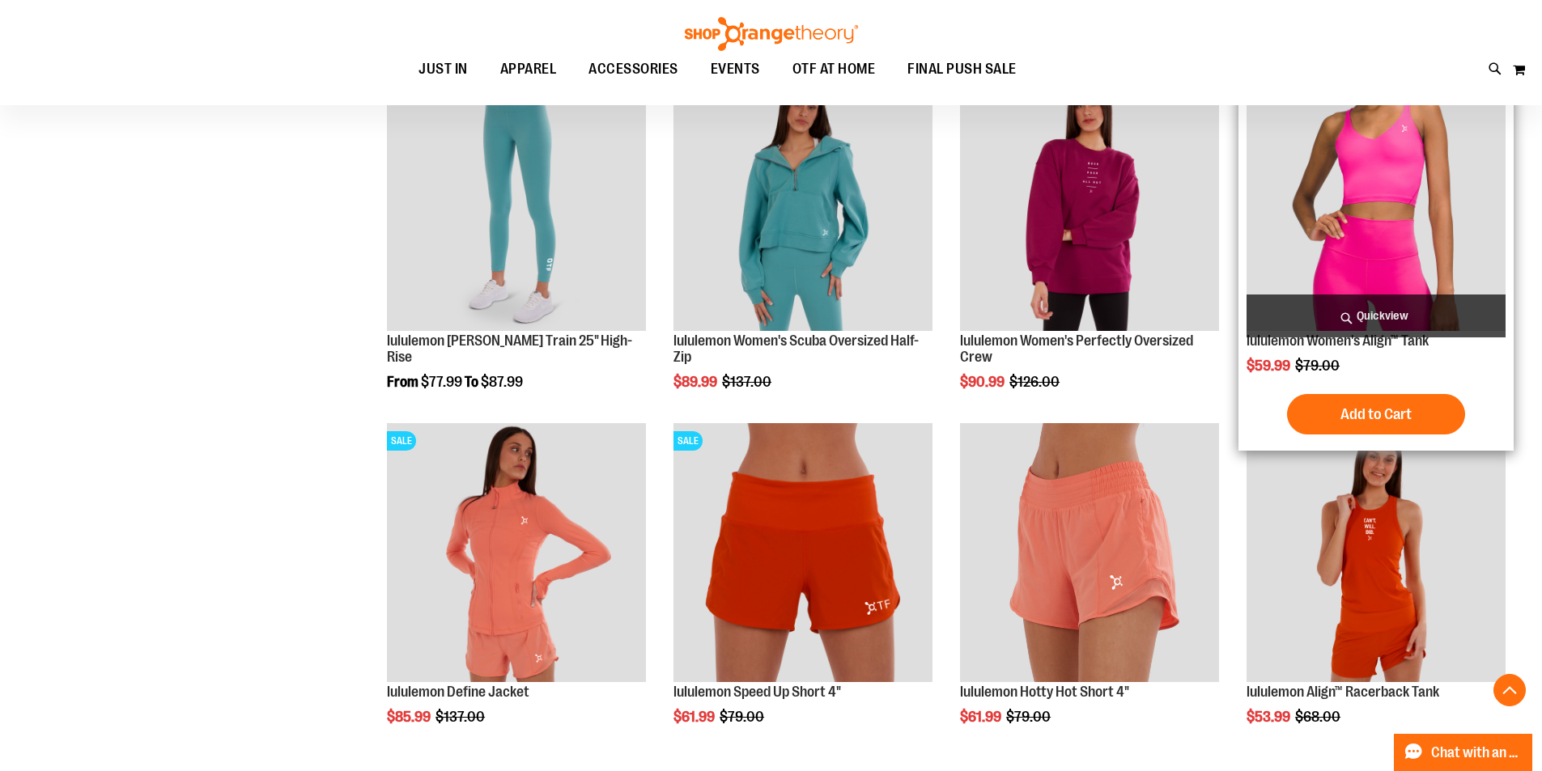
scroll to position [10260, 0]
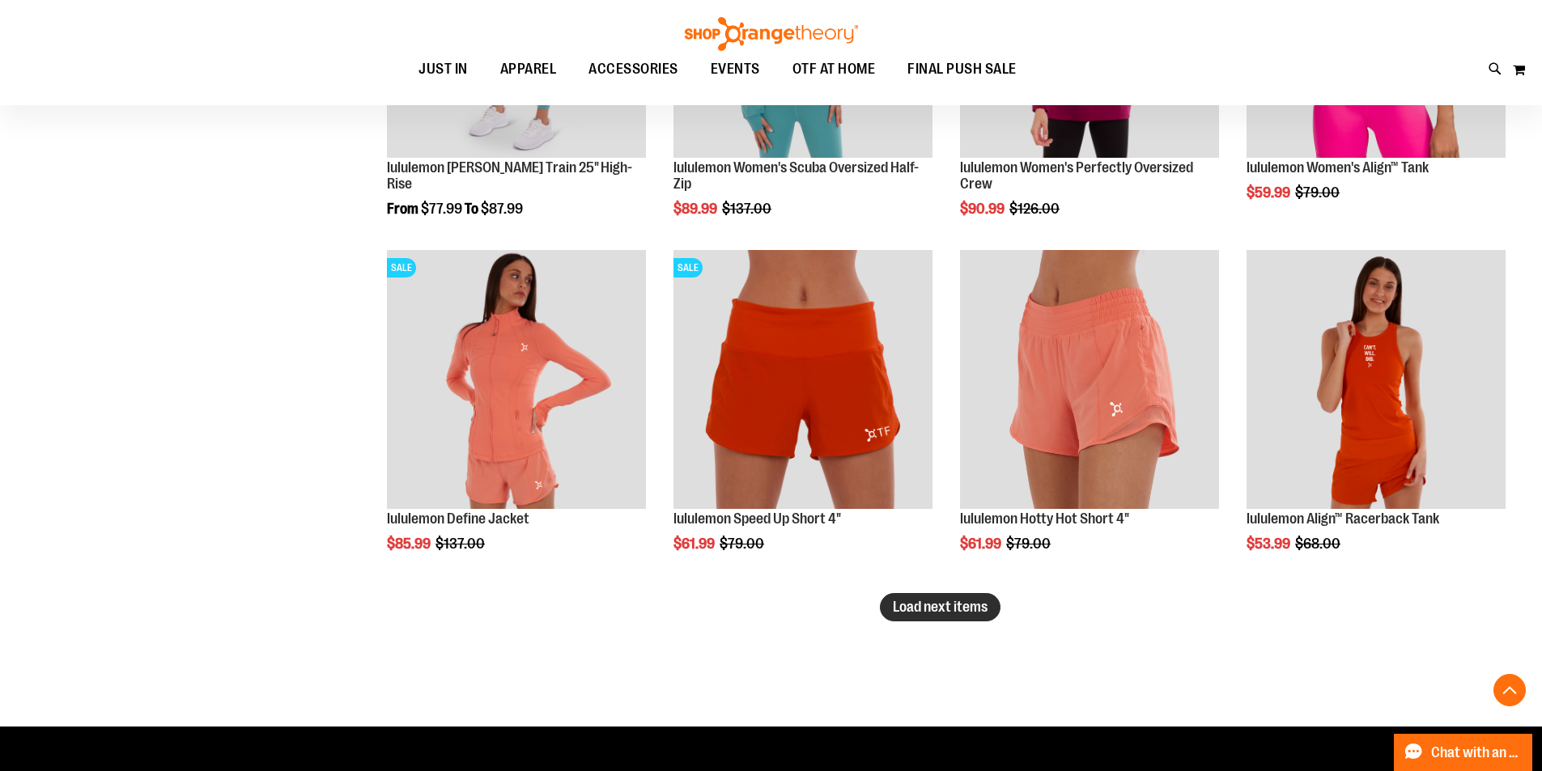
click at [932, 603] on span "Load next items" at bounding box center [940, 607] width 95 height 16
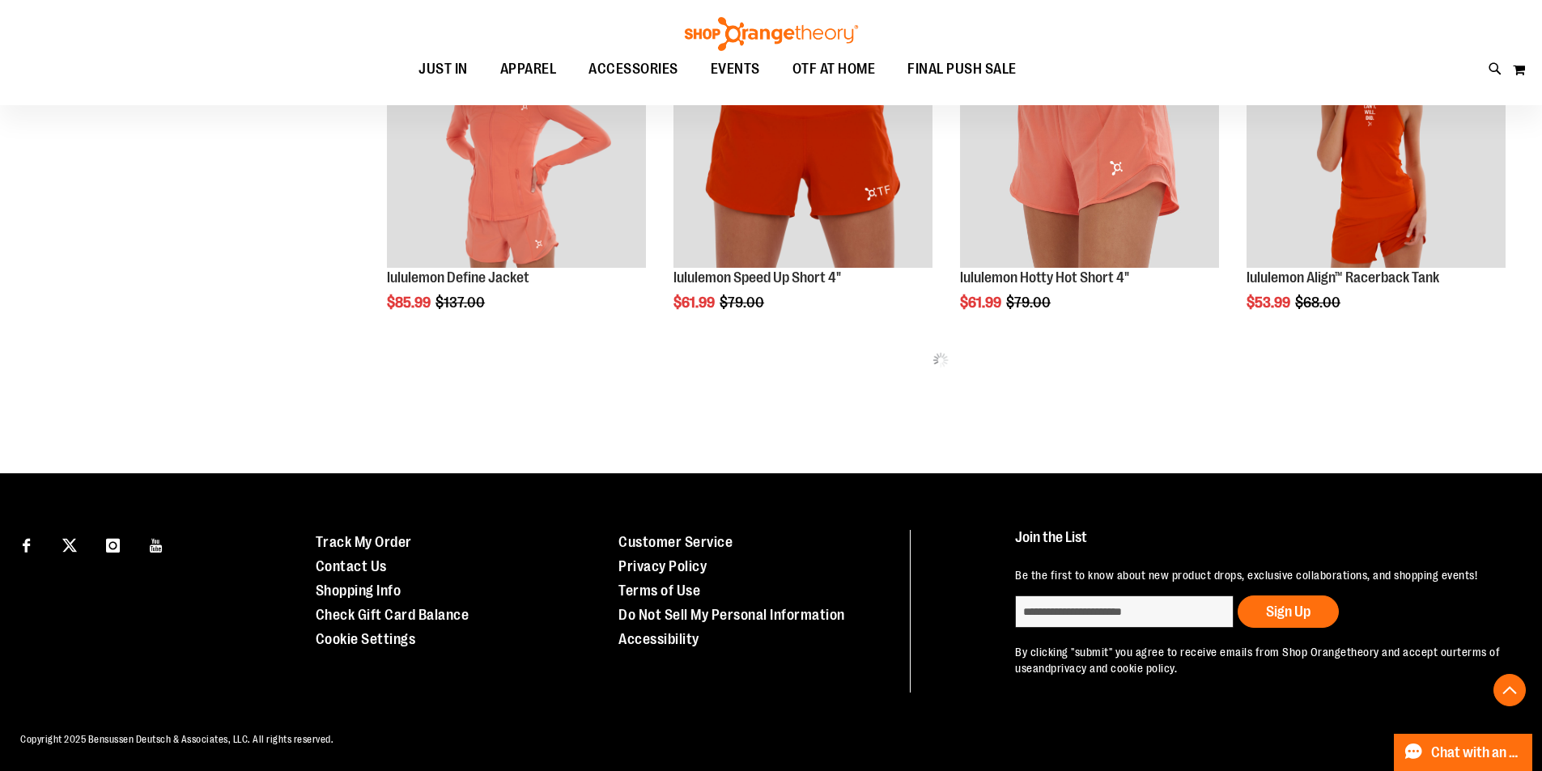
scroll to position [10503, 0]
